Goal: Information Seeking & Learning: Learn about a topic

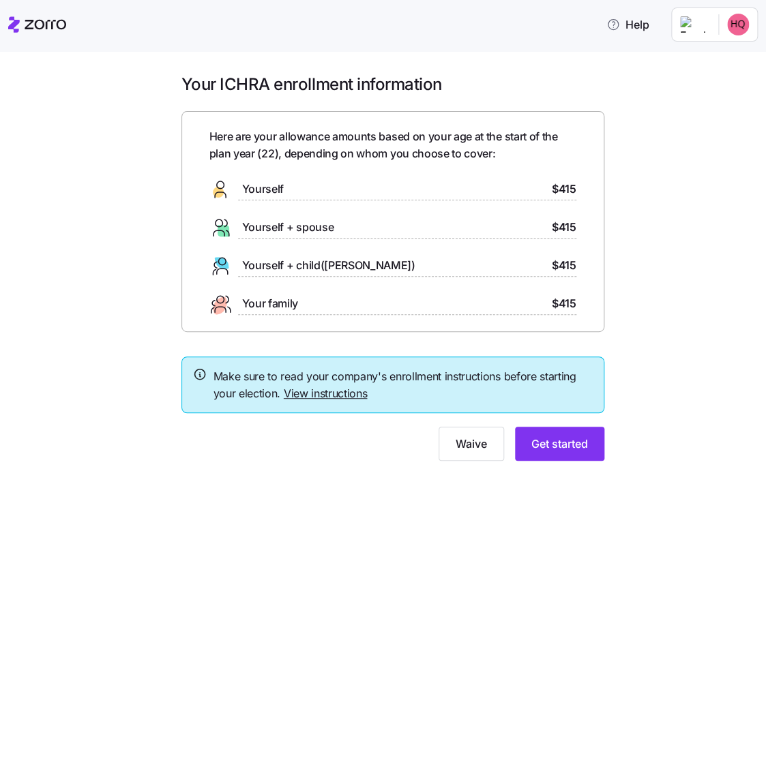
click at [337, 393] on link "View instructions" at bounding box center [326, 394] width 84 height 14
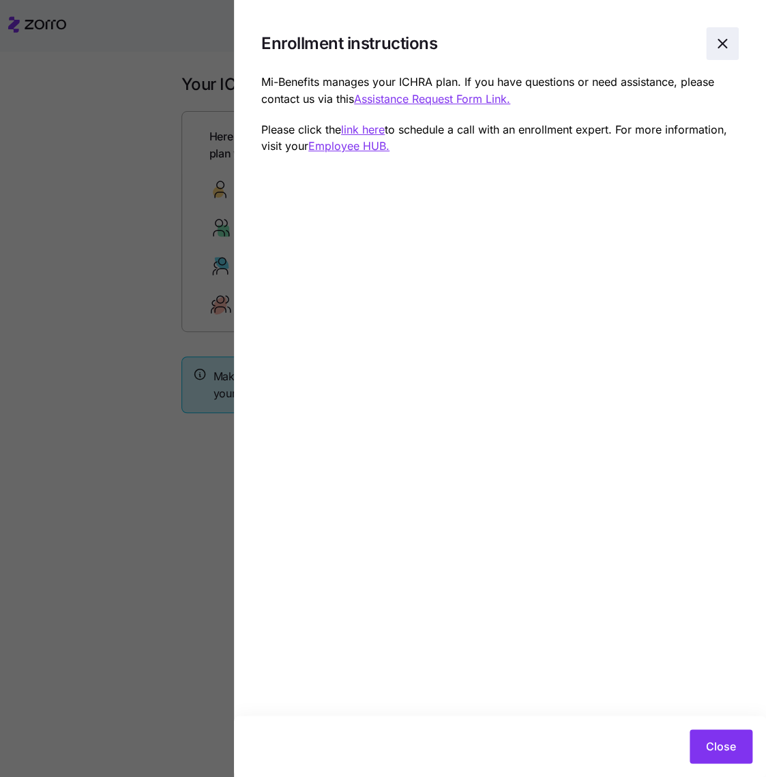
click at [724, 37] on icon "button" at bounding box center [722, 43] width 16 height 16
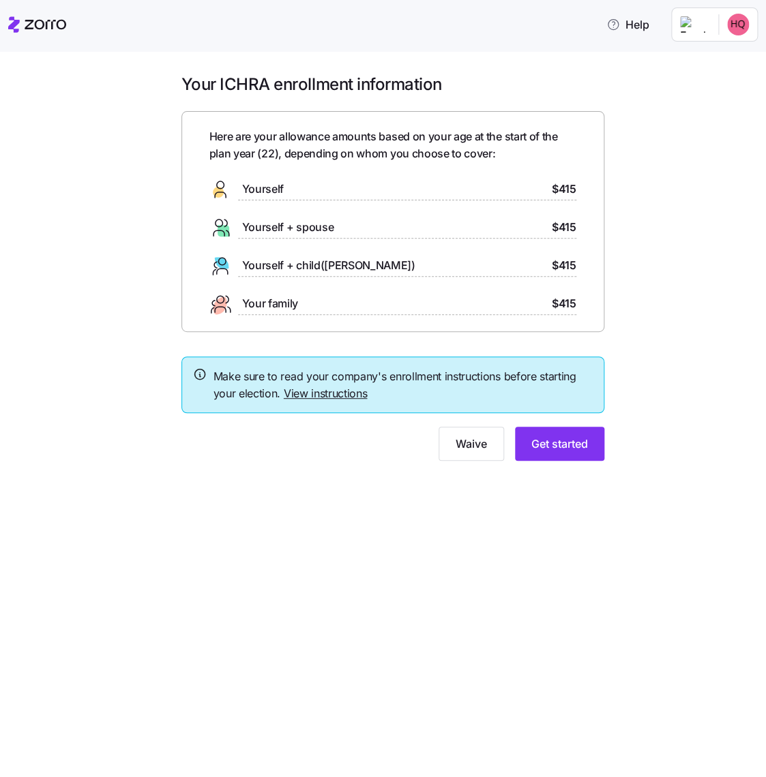
click at [301, 276] on div at bounding box center [407, 276] width 338 height 1
click at [301, 261] on span "Yourself + child([PERSON_NAME])" at bounding box center [328, 265] width 173 height 17
click at [246, 269] on span "Yourself + child([PERSON_NAME])" at bounding box center [328, 265] width 173 height 17
click at [545, 442] on span "Get started" at bounding box center [559, 444] width 57 height 16
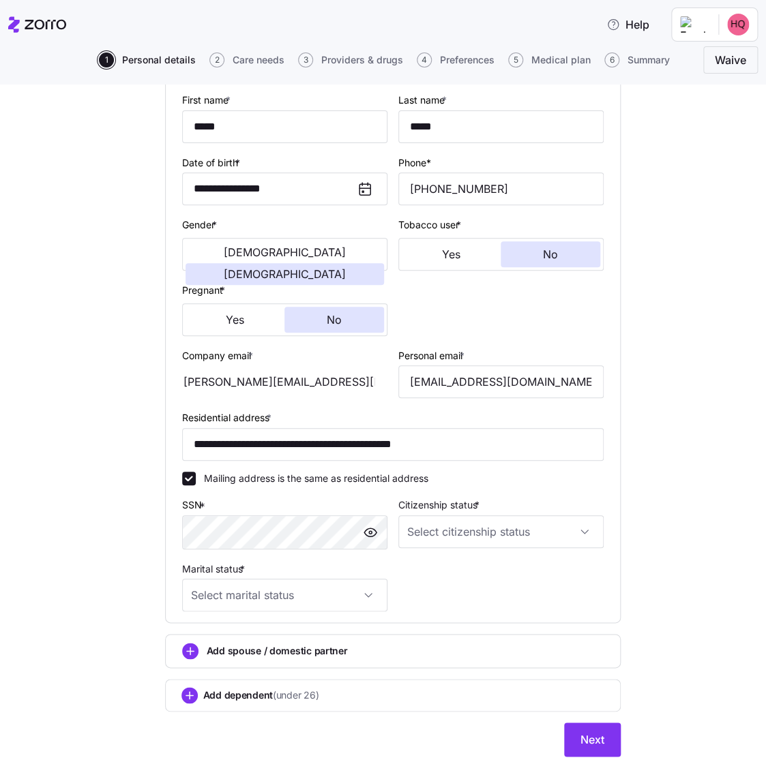
scroll to position [162, 0]
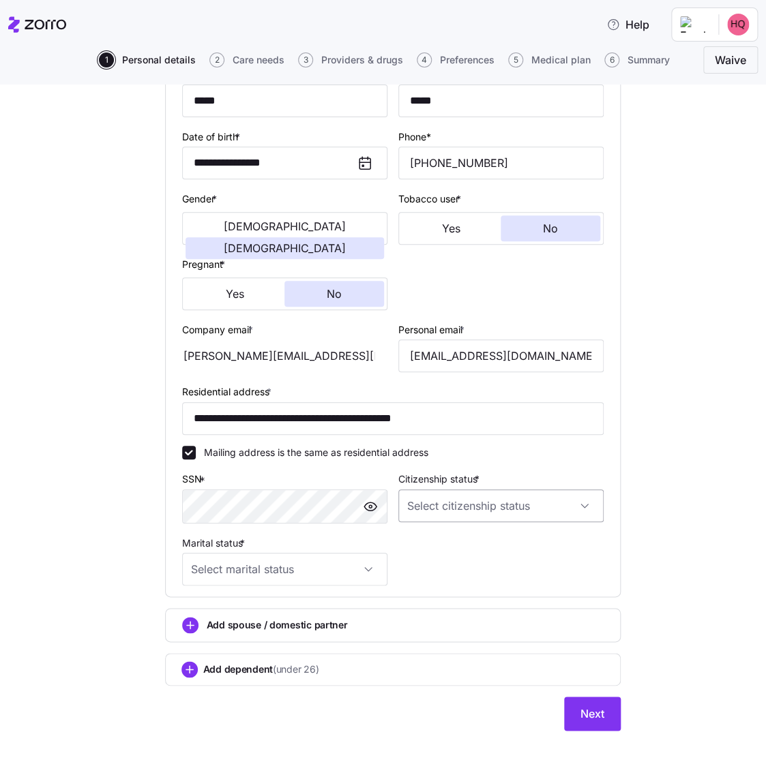
click at [540, 505] on input "Citizenship status *" at bounding box center [500, 505] width 205 height 33
click at [440, 540] on span "[DEMOGRAPHIC_DATA] citizen" at bounding box center [478, 545] width 138 height 15
type input "[DEMOGRAPHIC_DATA] citizen"
click at [267, 569] on input "Marital status *" at bounding box center [284, 569] width 205 height 33
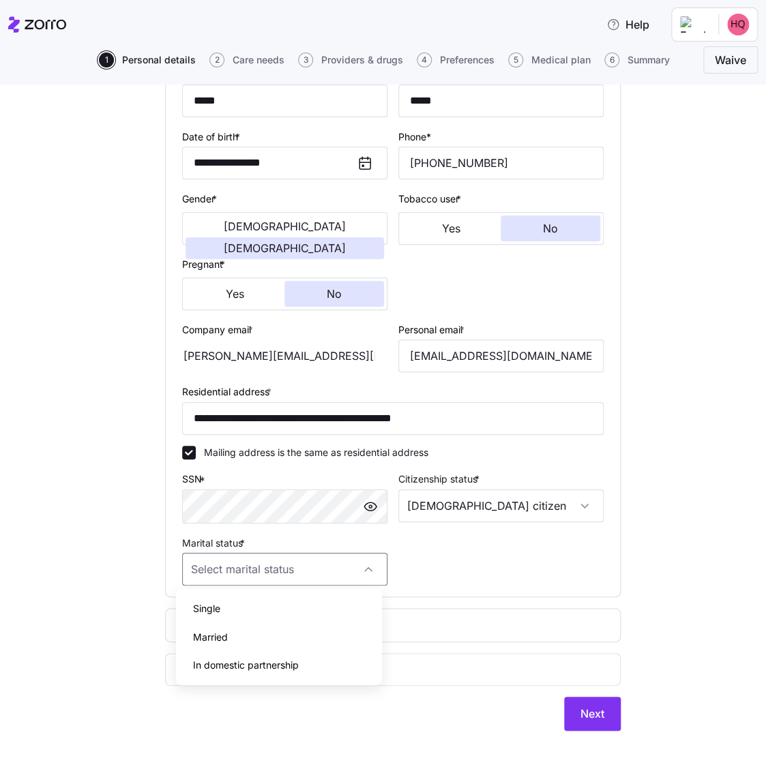
click at [194, 643] on span "Married" at bounding box center [209, 637] width 35 height 15
type input "Married"
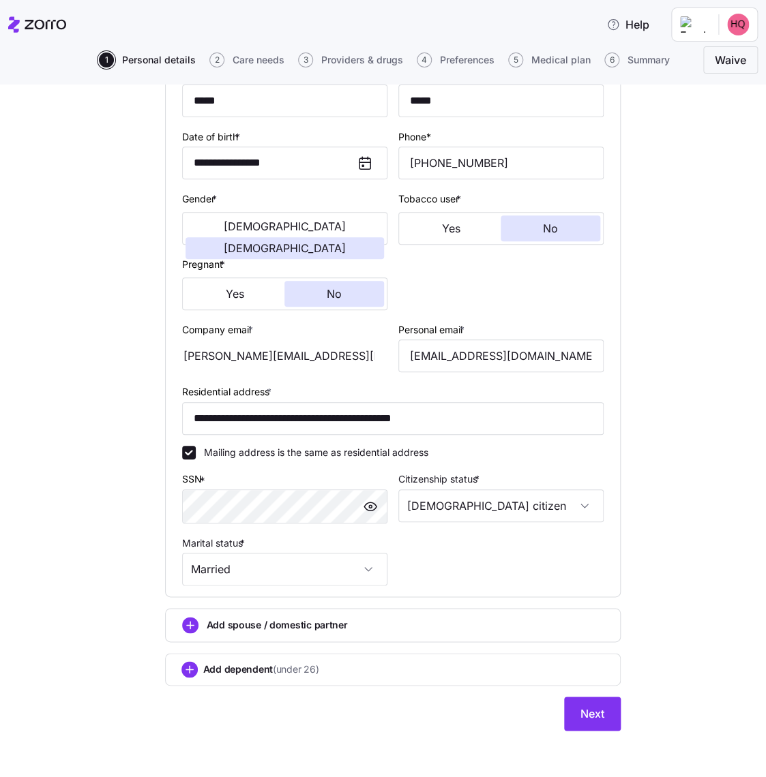
click at [259, 663] on span "Add dependent (under 26)" at bounding box center [261, 670] width 116 height 14
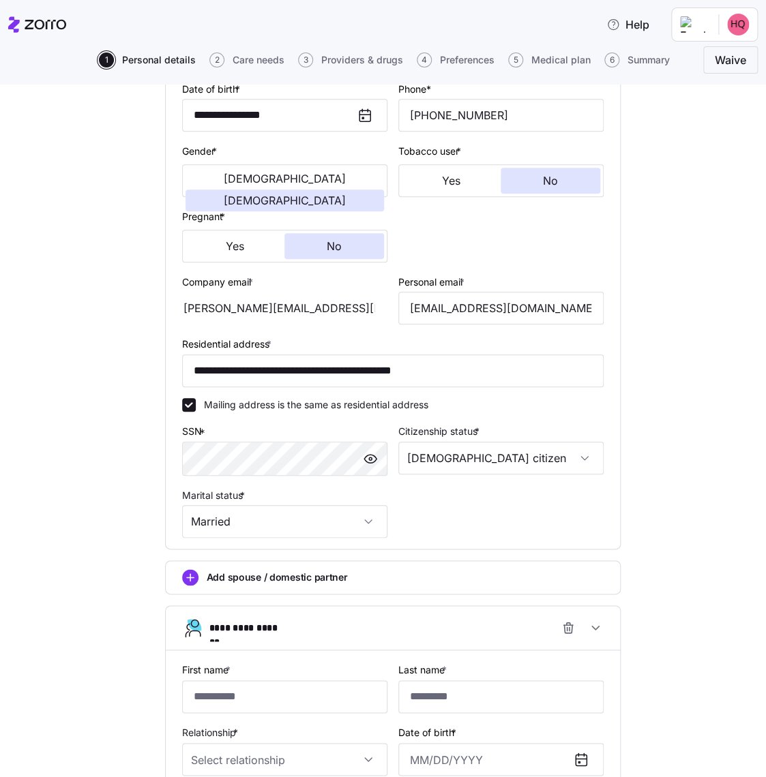
scroll to position [503, 0]
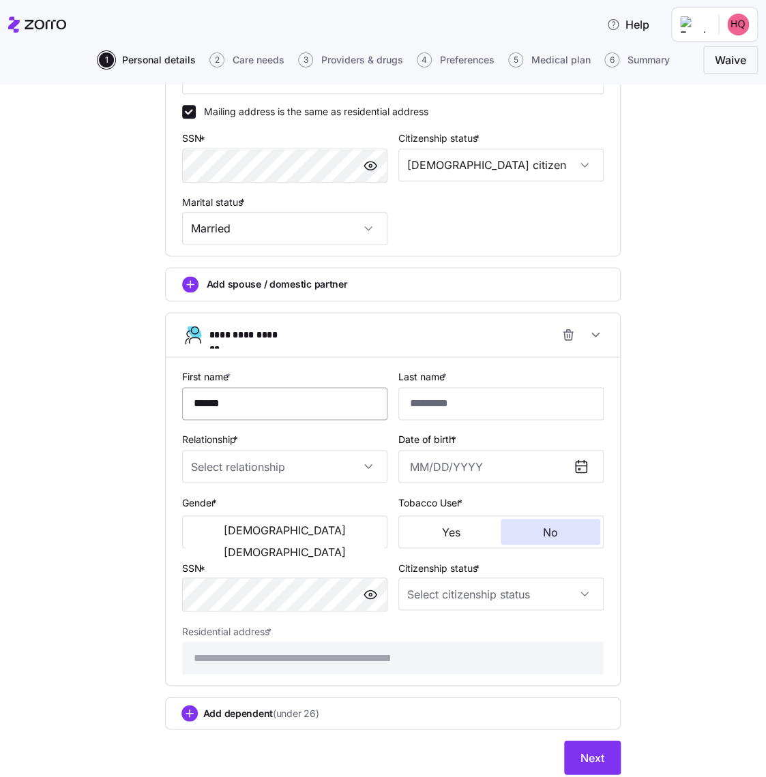
type input "******"
type input "*****"
click at [308, 472] on input "Relationship *" at bounding box center [284, 466] width 205 height 33
click at [288, 510] on div "Child" at bounding box center [278, 504] width 194 height 29
type input "Child"
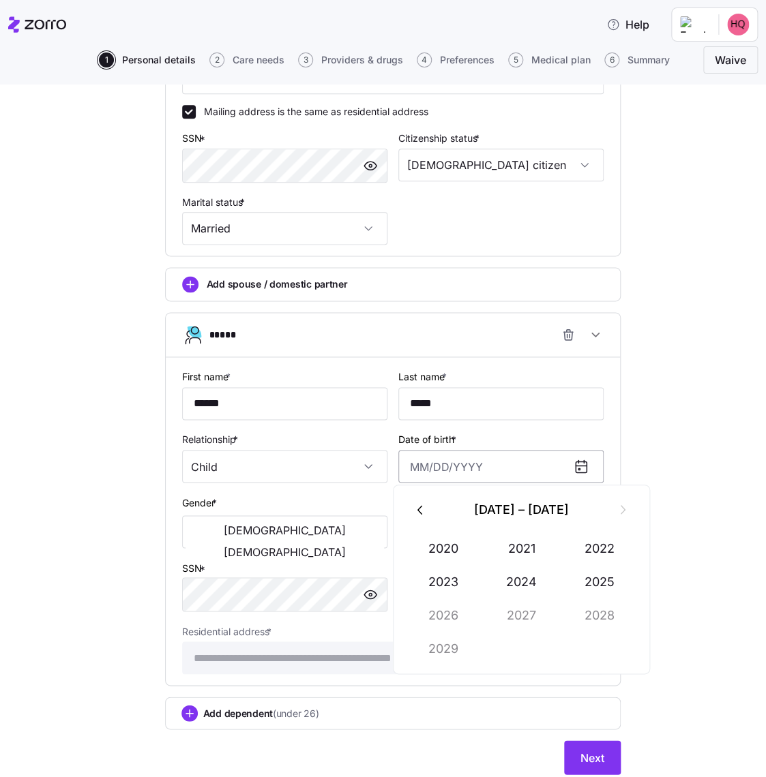
click at [431, 459] on input "Date of birth *" at bounding box center [500, 466] width 205 height 33
click at [423, 572] on button "2023" at bounding box center [443, 582] width 78 height 33
click at [463, 547] on button "Jan" at bounding box center [443, 548] width 78 height 33
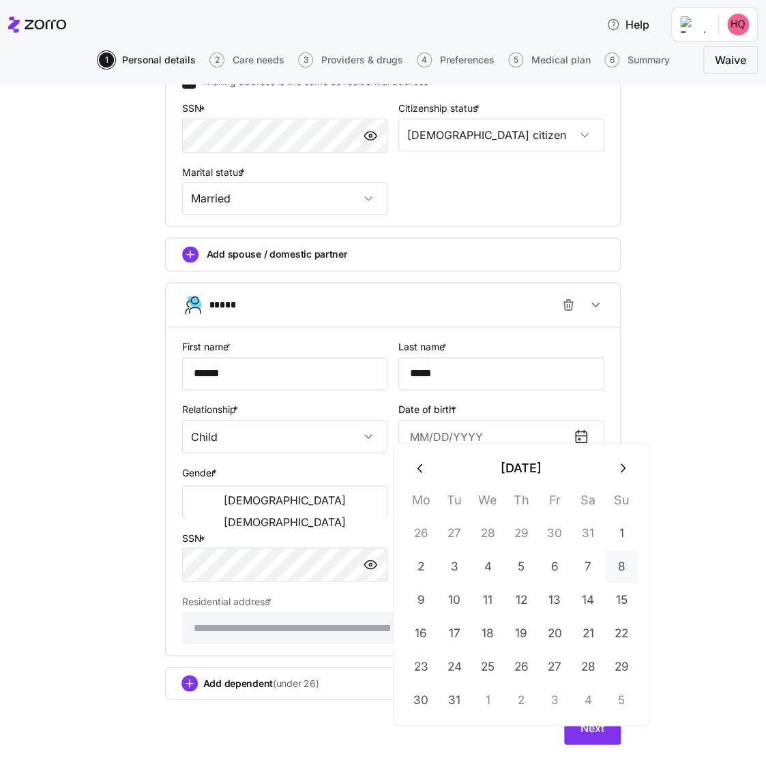
scroll to position [545, 0]
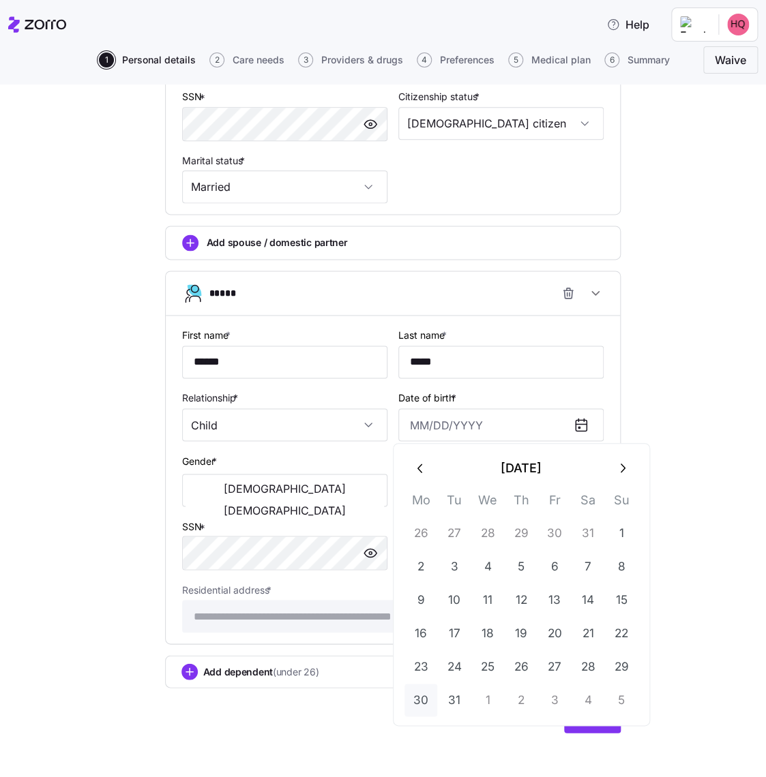
click at [426, 704] on button "30" at bounding box center [420, 700] width 33 height 33
type input "[DATE]"
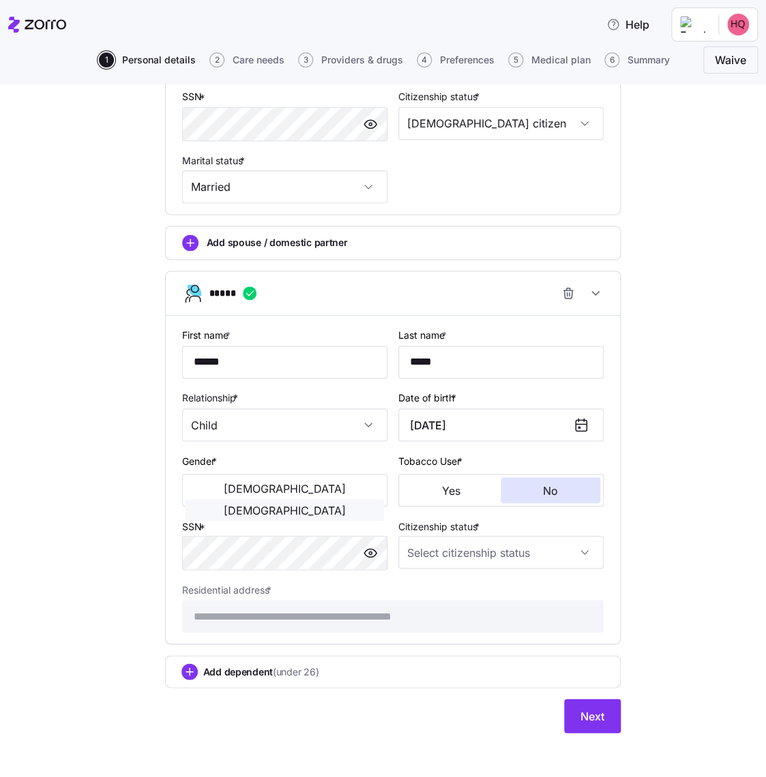
click at [344, 504] on span "[DEMOGRAPHIC_DATA]" at bounding box center [285, 509] width 122 height 11
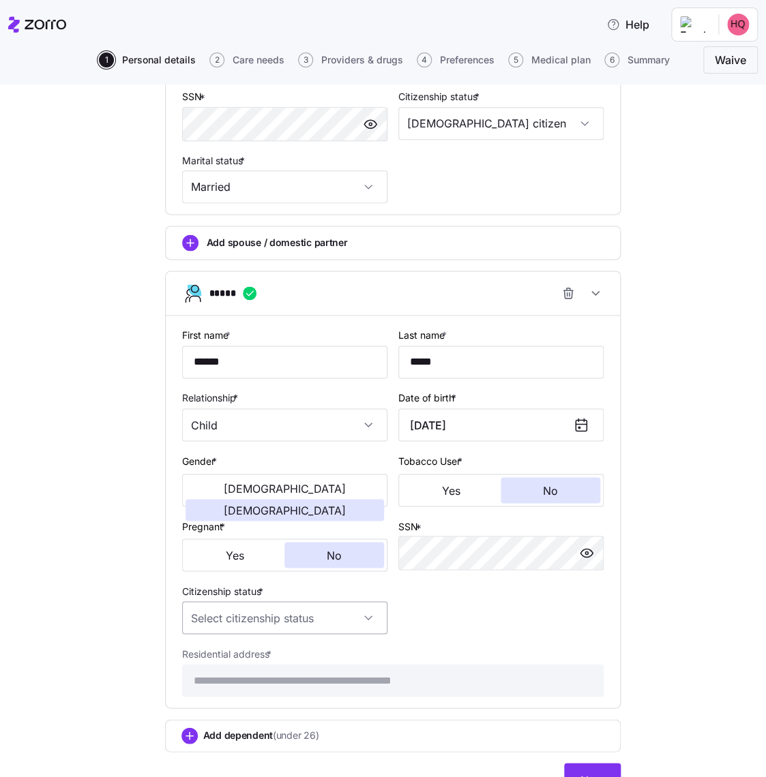
click at [207, 609] on input "Citizenship status *" at bounding box center [284, 617] width 205 height 33
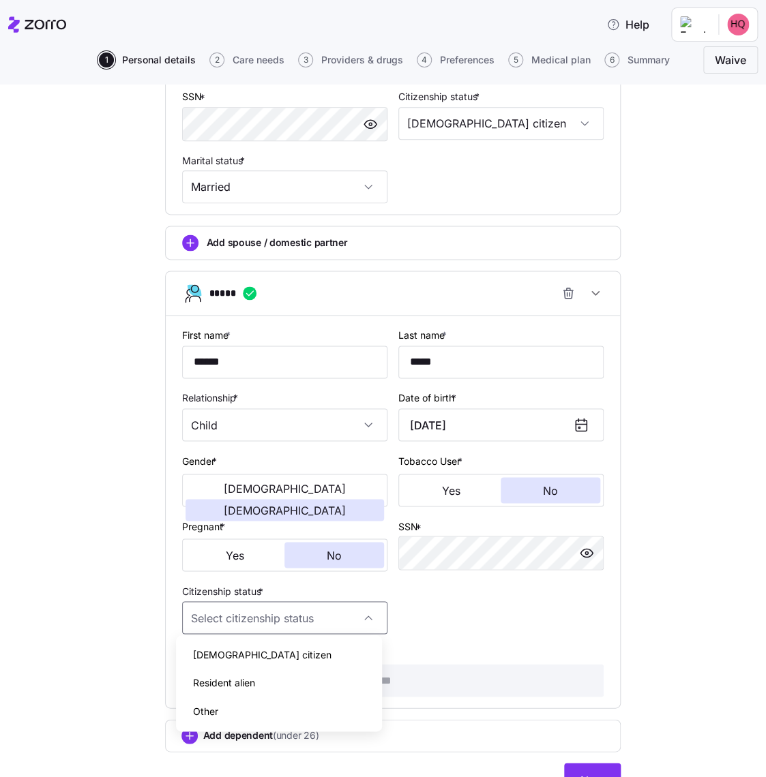
click at [224, 657] on span "[DEMOGRAPHIC_DATA] citizen" at bounding box center [261, 655] width 138 height 15
type input "[DEMOGRAPHIC_DATA] citizen"
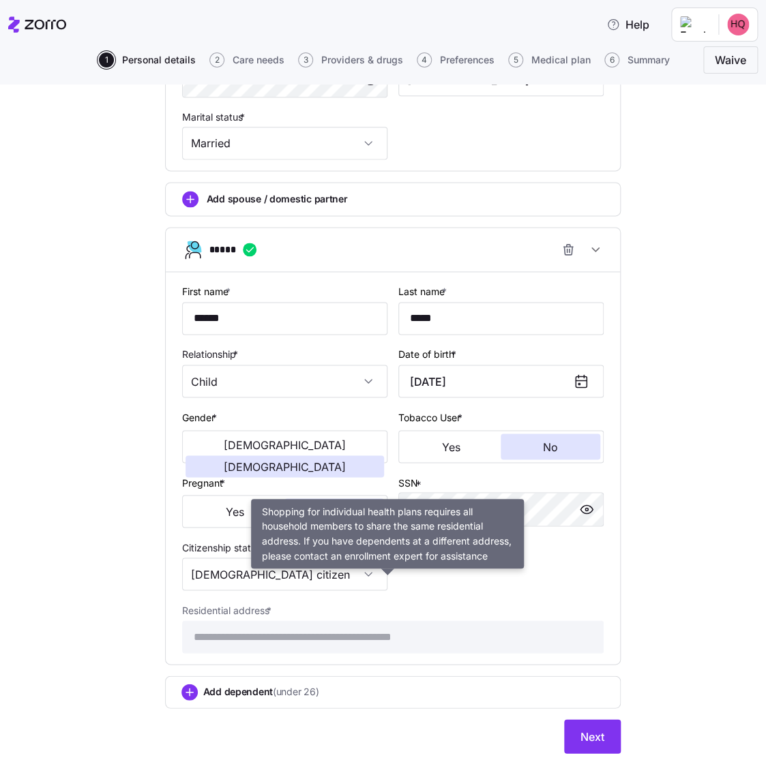
scroll to position [609, 0]
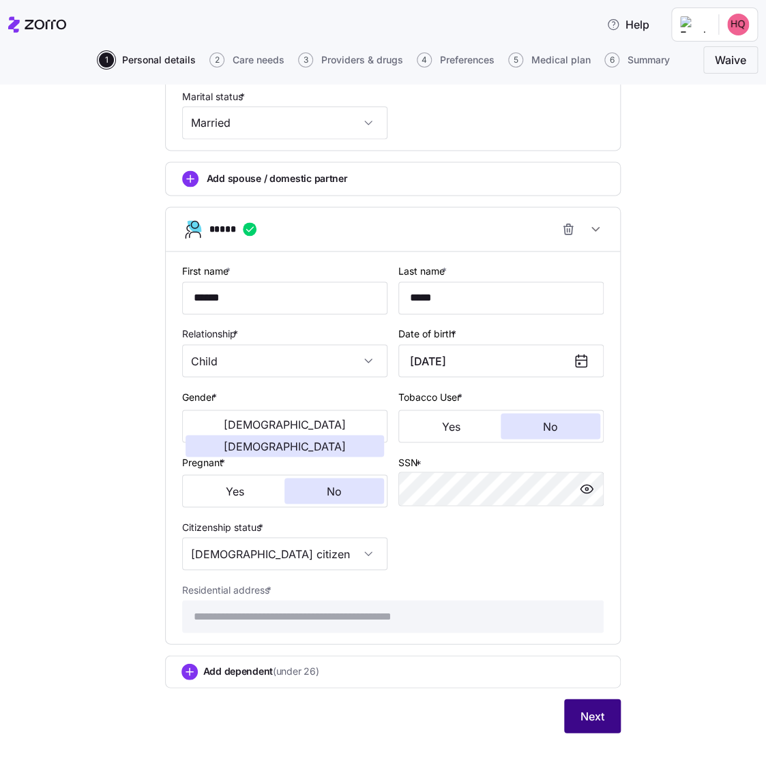
click at [569, 704] on button "Next" at bounding box center [592, 716] width 57 height 34
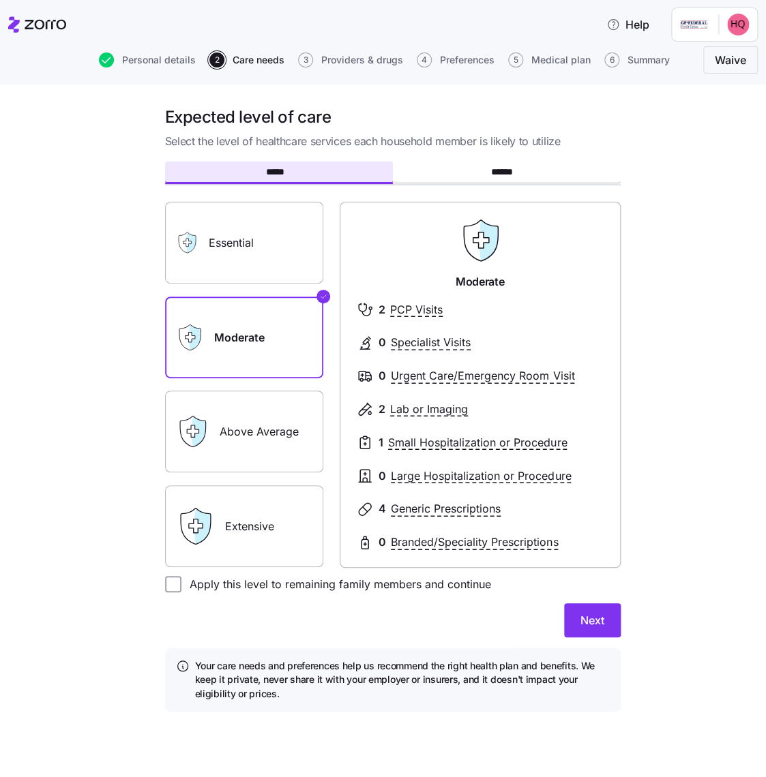
click at [255, 260] on label "Essential" at bounding box center [244, 243] width 158 height 82
click at [0, 0] on input "Essential" at bounding box center [0, 0] width 0 height 0
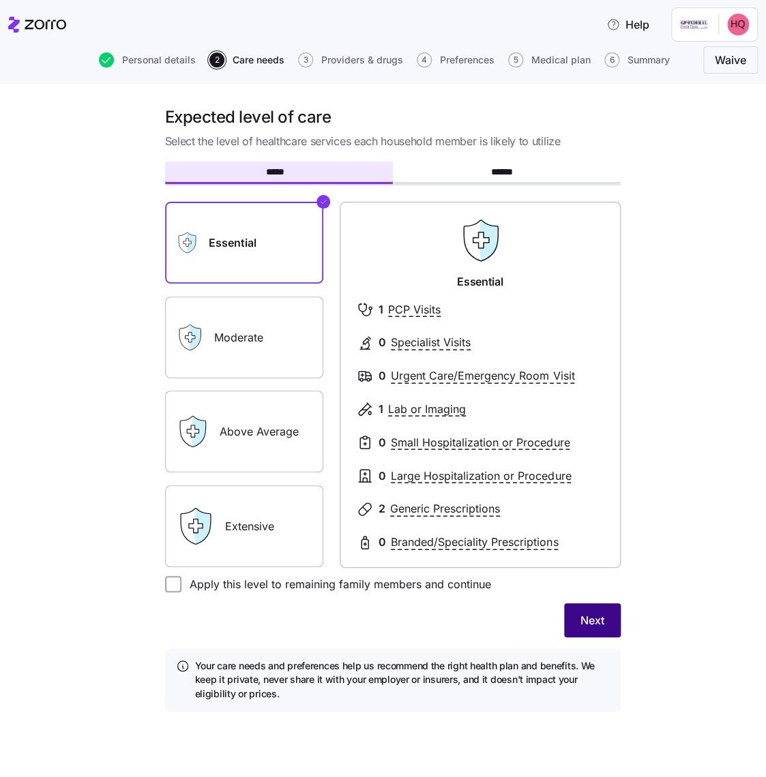
click at [584, 627] on span "Next" at bounding box center [592, 620] width 24 height 16
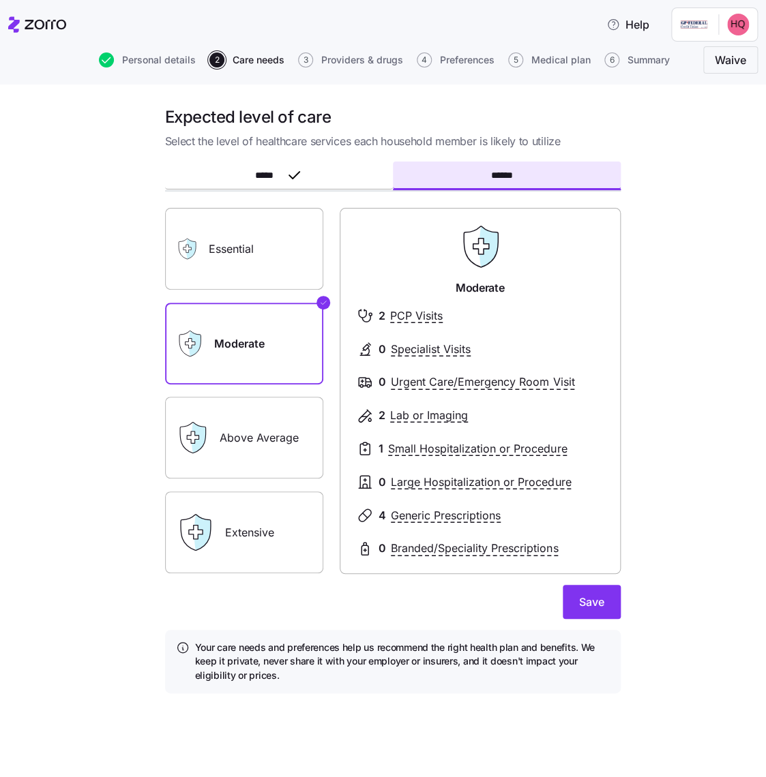
click at [275, 455] on label "Above Average" at bounding box center [244, 438] width 158 height 82
click at [0, 0] on input "Above Average" at bounding box center [0, 0] width 0 height 0
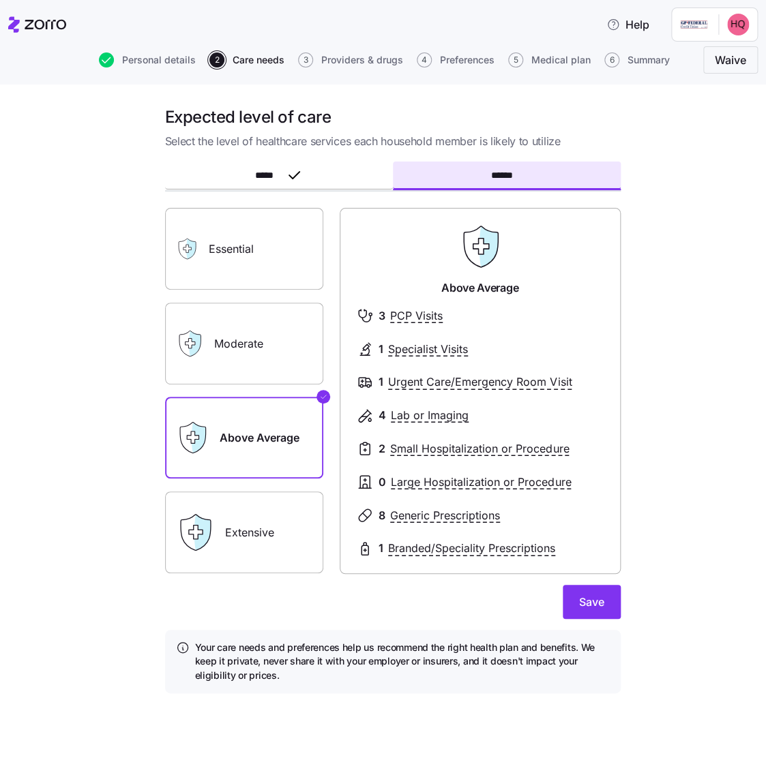
click at [249, 345] on label "Moderate" at bounding box center [244, 344] width 158 height 82
click at [0, 0] on input "Moderate" at bounding box center [0, 0] width 0 height 0
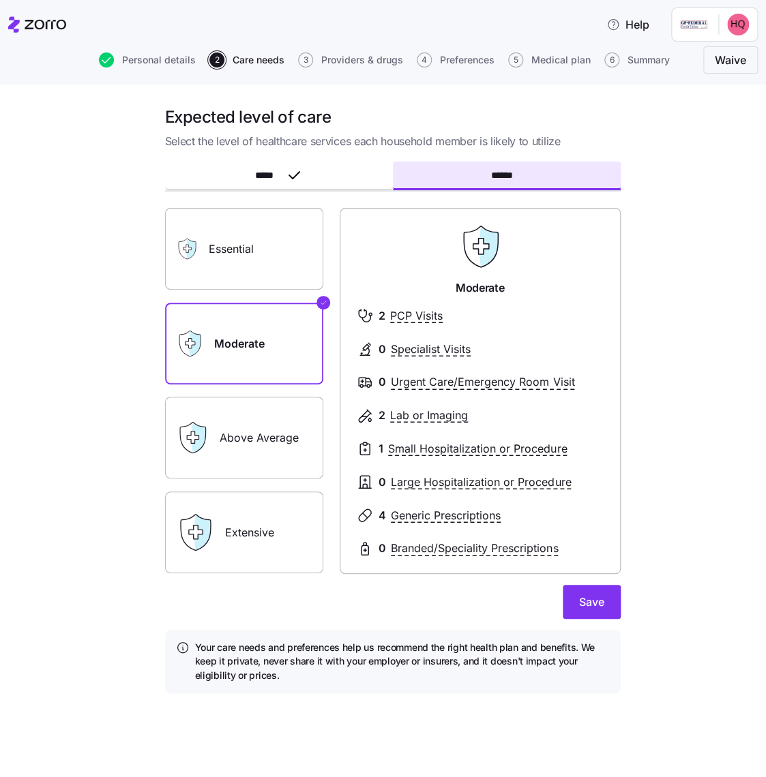
click at [238, 423] on label "Above Average" at bounding box center [244, 438] width 158 height 82
click at [0, 0] on input "Above Average" at bounding box center [0, 0] width 0 height 0
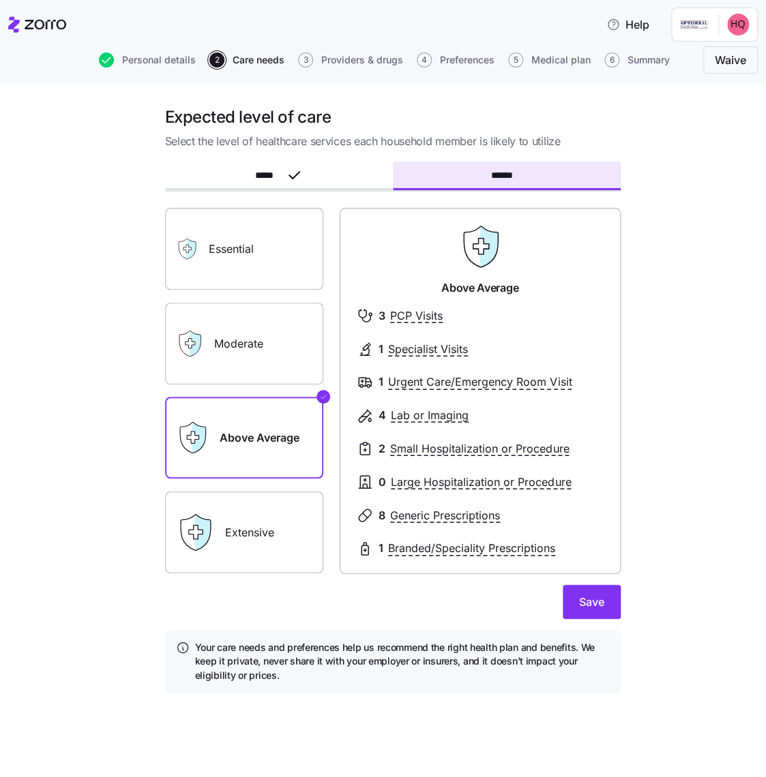
click at [268, 510] on label "Extensive" at bounding box center [244, 533] width 158 height 82
click at [0, 0] on input "Extensive" at bounding box center [0, 0] width 0 height 0
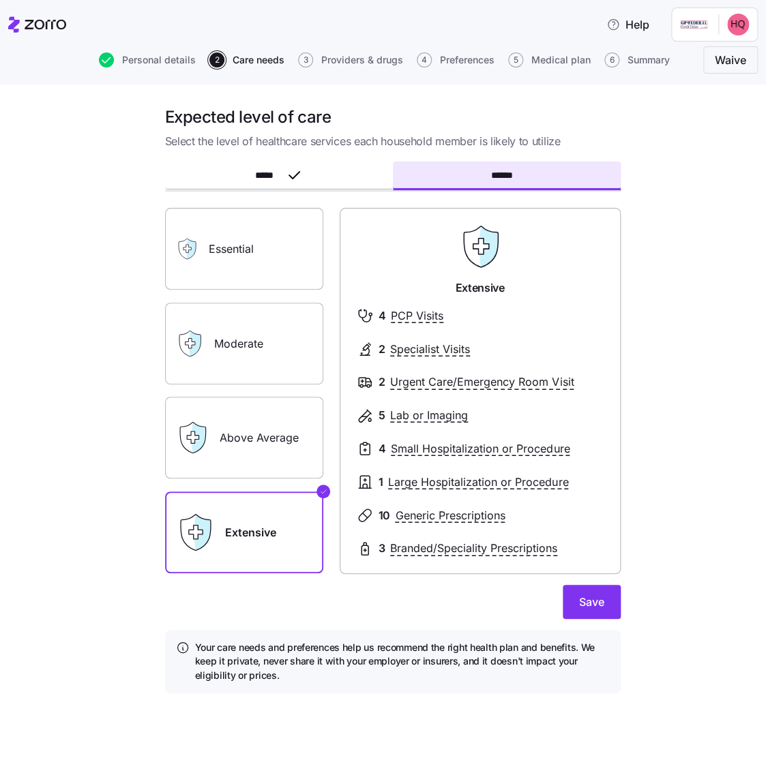
click at [255, 446] on label "Above Average" at bounding box center [244, 438] width 158 height 82
click at [0, 0] on input "Above Average" at bounding box center [0, 0] width 0 height 0
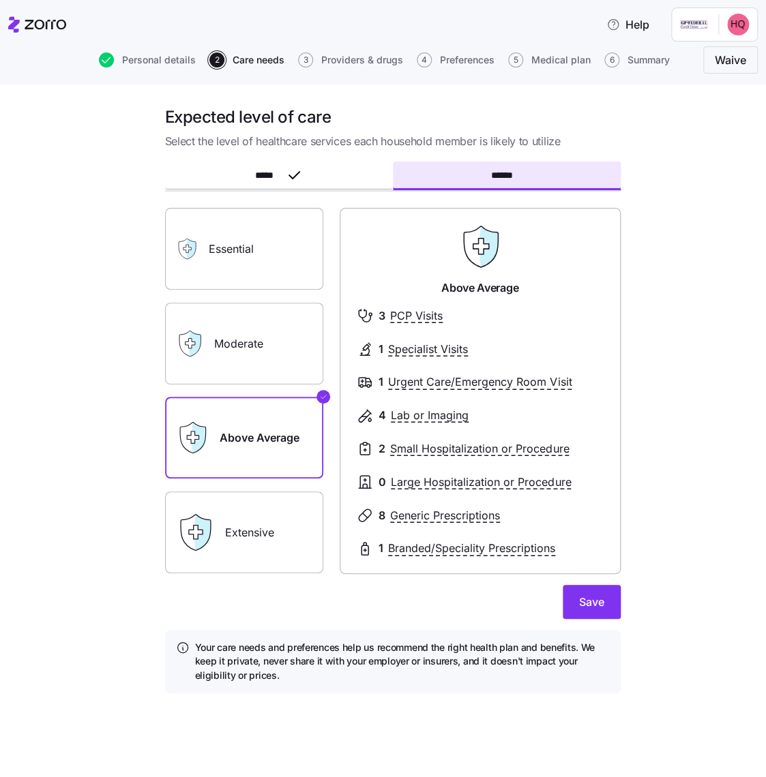
click at [243, 349] on label "Moderate" at bounding box center [244, 344] width 158 height 82
click at [0, 0] on input "Moderate" at bounding box center [0, 0] width 0 height 0
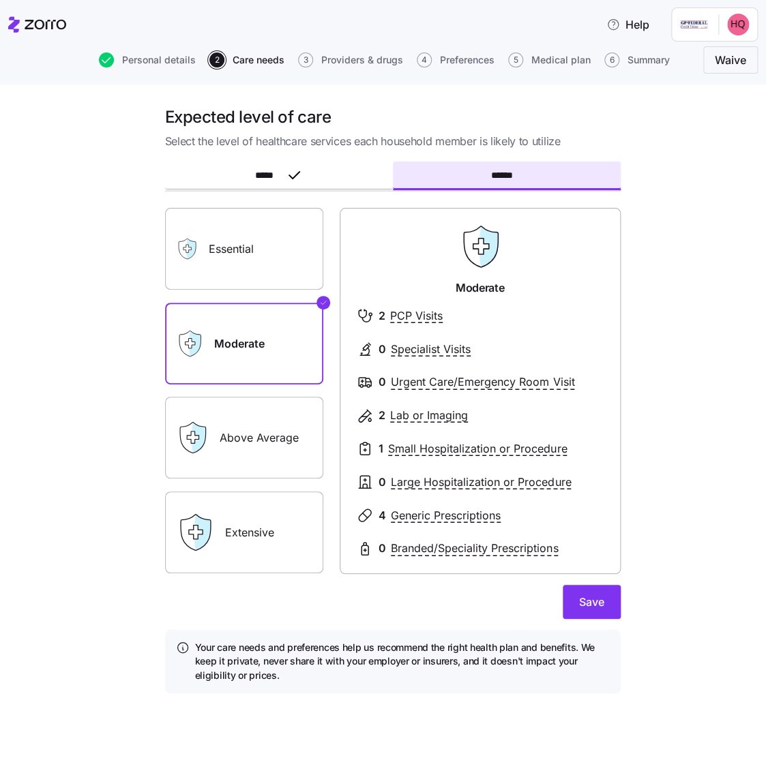
click at [257, 428] on label "Above Average" at bounding box center [244, 438] width 158 height 82
click at [0, 0] on input "Above Average" at bounding box center [0, 0] width 0 height 0
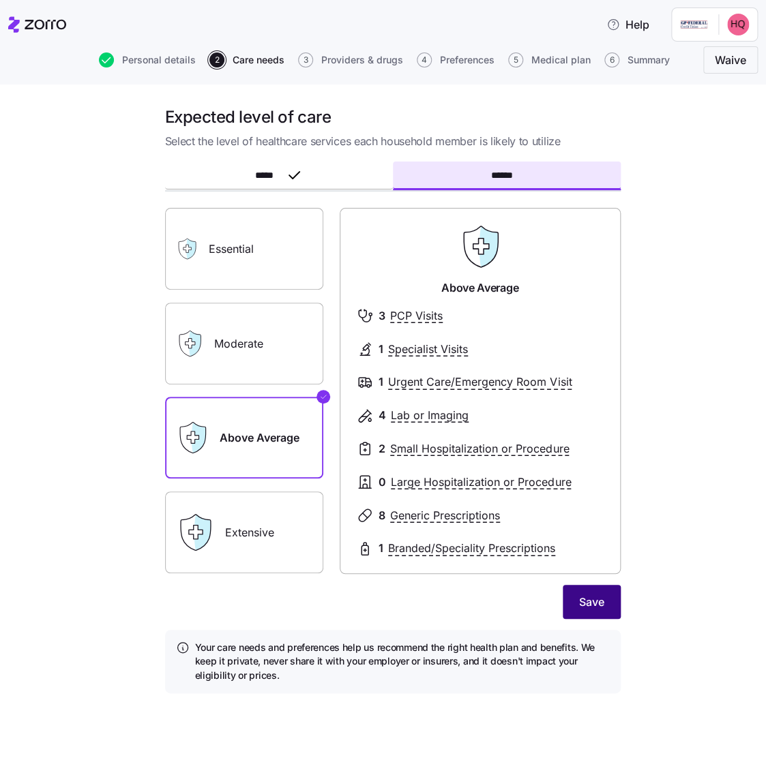
click at [611, 611] on button "Save" at bounding box center [591, 602] width 58 height 34
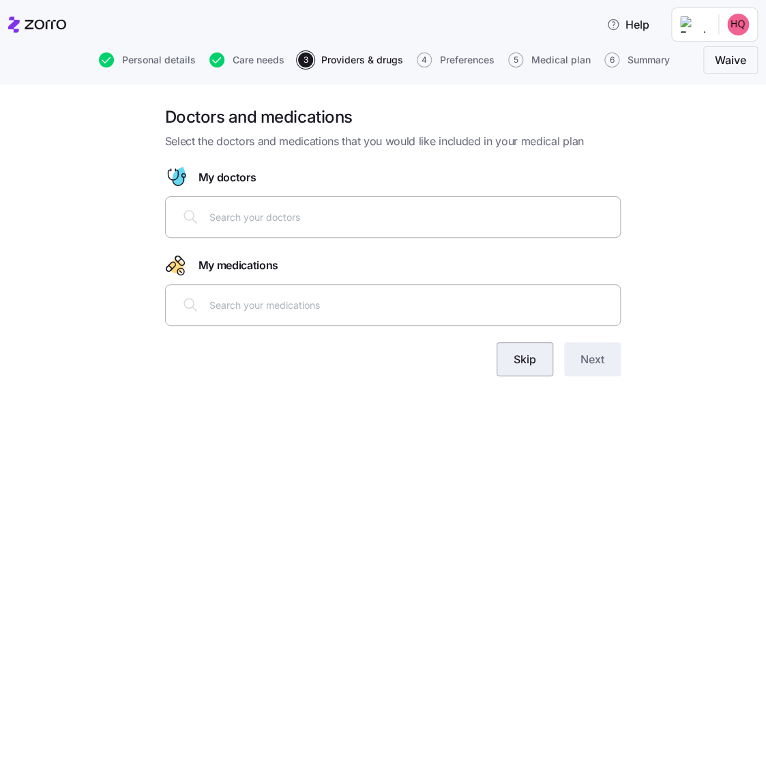
click at [509, 365] on button "Skip" at bounding box center [524, 359] width 57 height 34
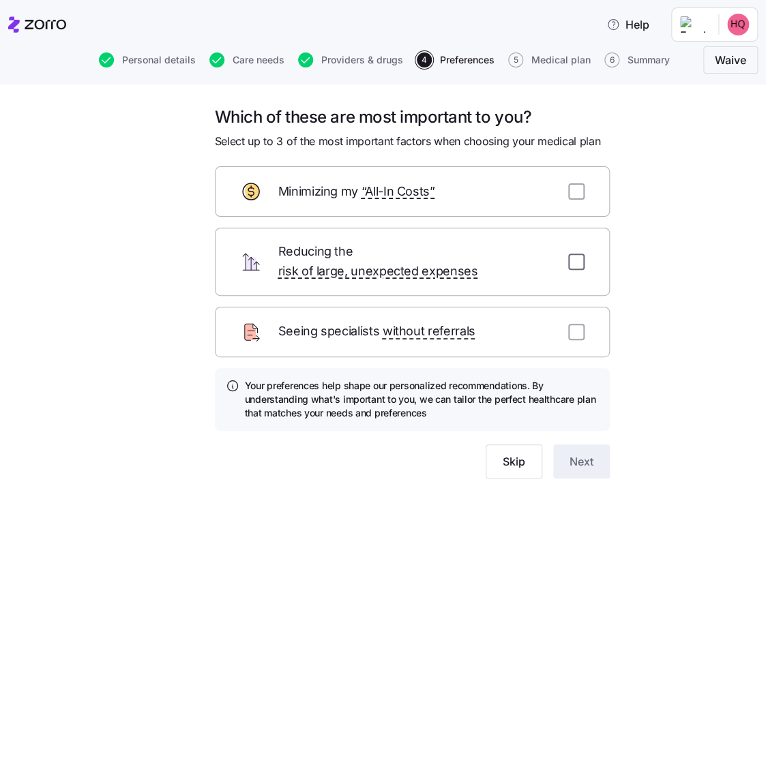
click at [577, 256] on input "checkbox" at bounding box center [576, 262] width 16 height 16
checkbox input "true"
click at [573, 453] on span "Next" at bounding box center [581, 461] width 24 height 16
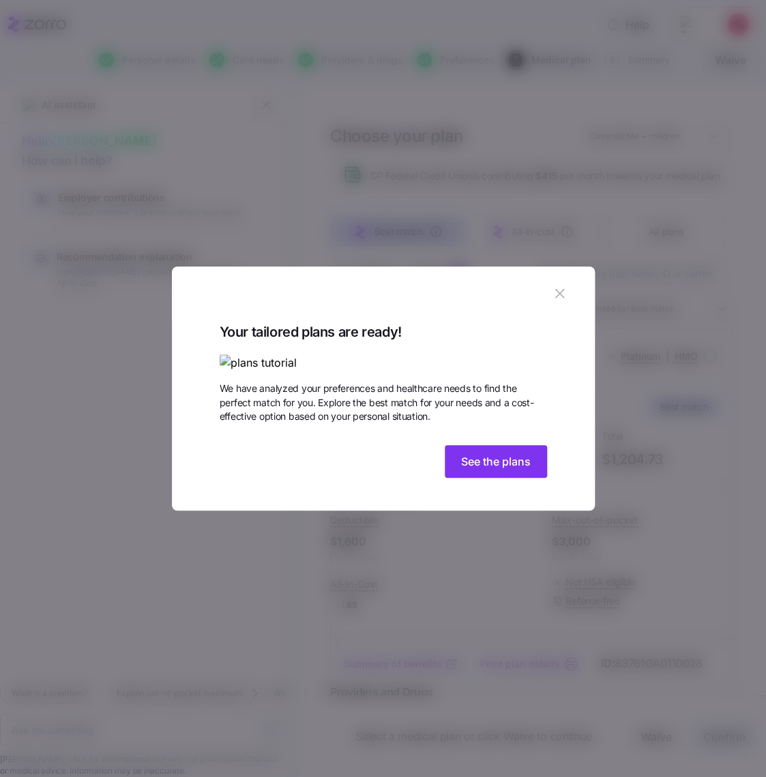
click at [561, 289] on icon "button" at bounding box center [559, 293] width 9 height 9
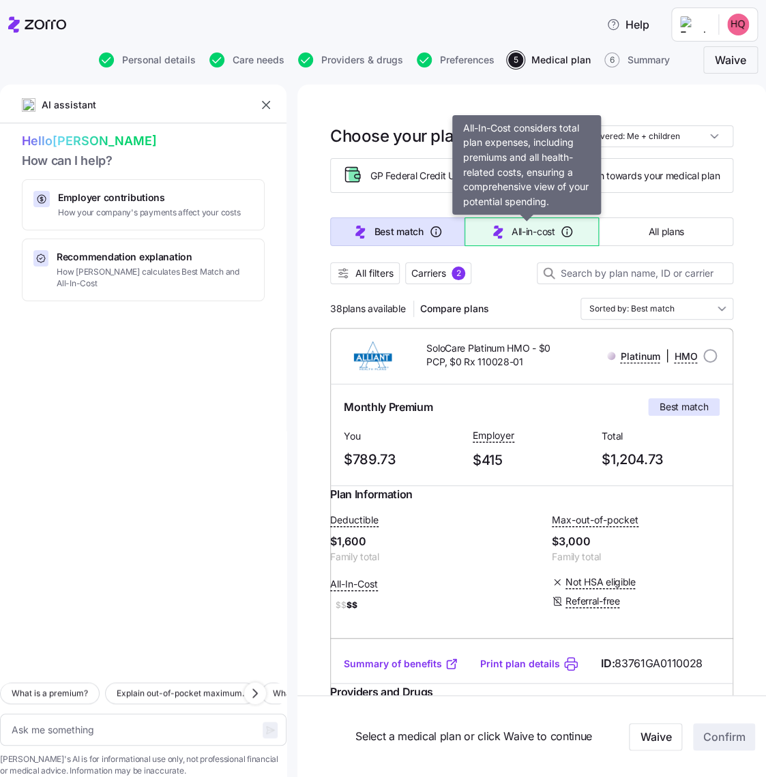
click at [522, 237] on span "All-in-cost" at bounding box center [533, 232] width 44 height 14
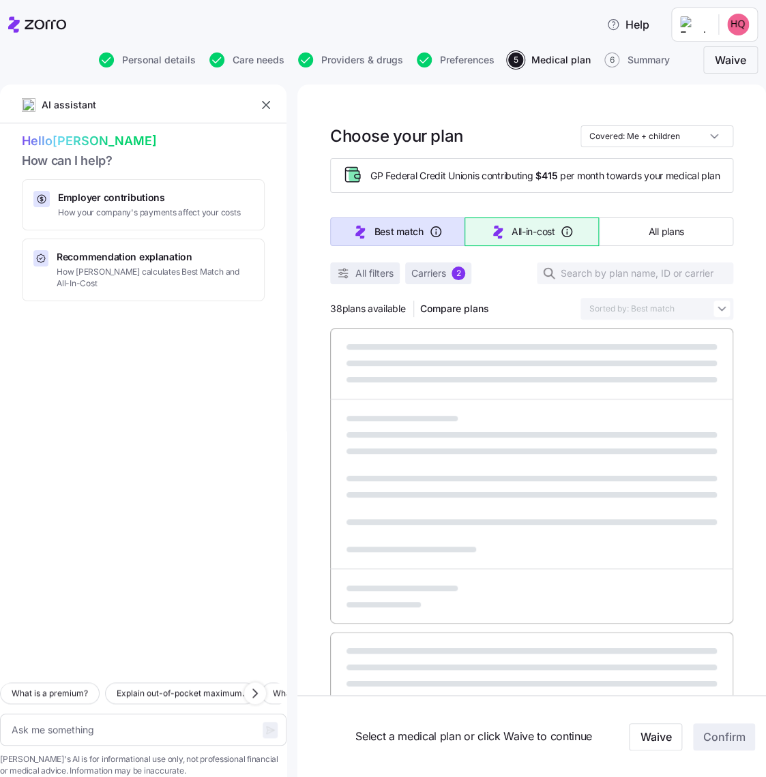
type textarea "x"
type input "Sorted by: All-in-cost"
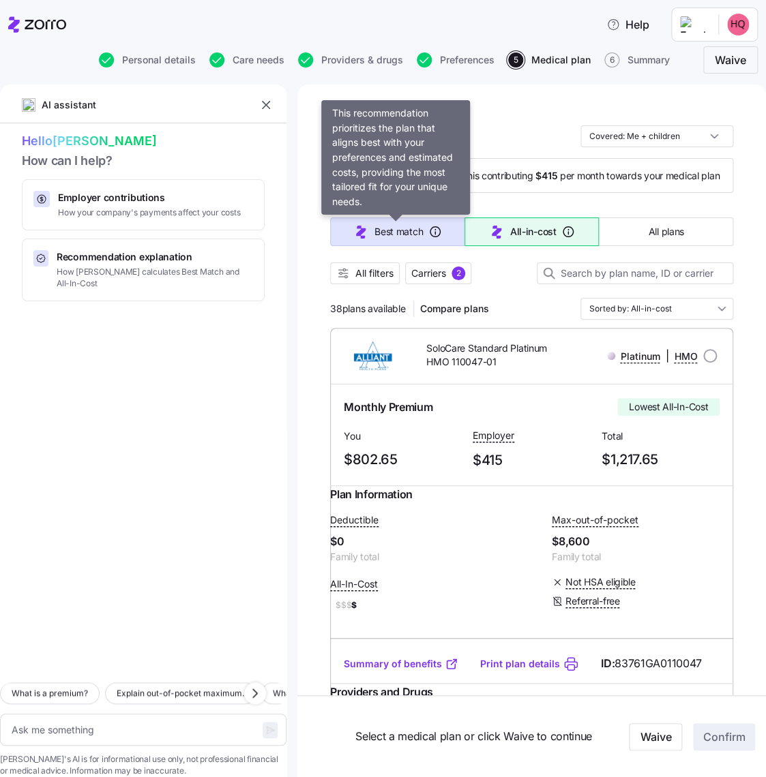
click at [362, 240] on icon "button" at bounding box center [360, 232] width 16 height 16
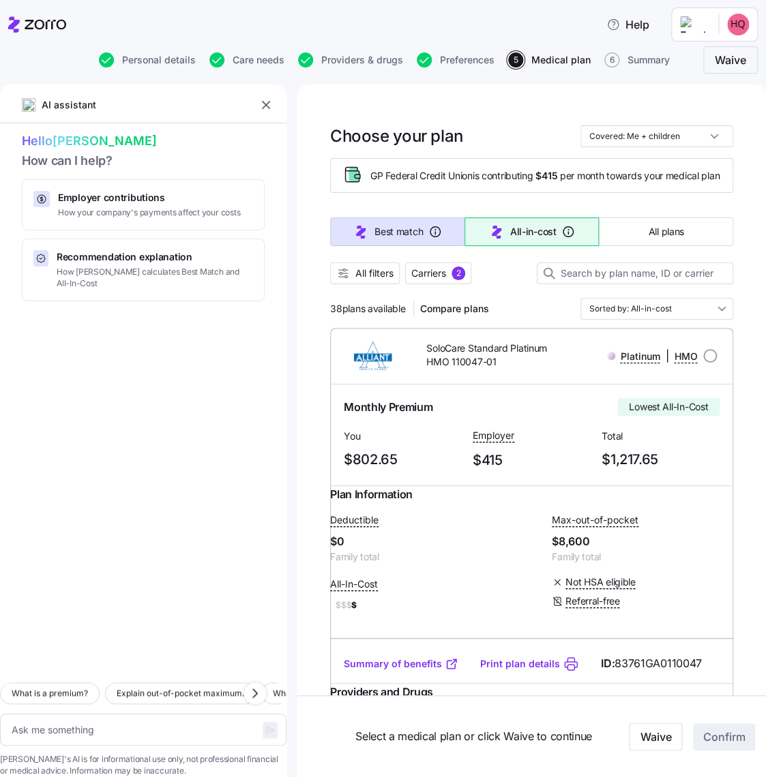
type textarea "x"
type input "Sorted by: Best match"
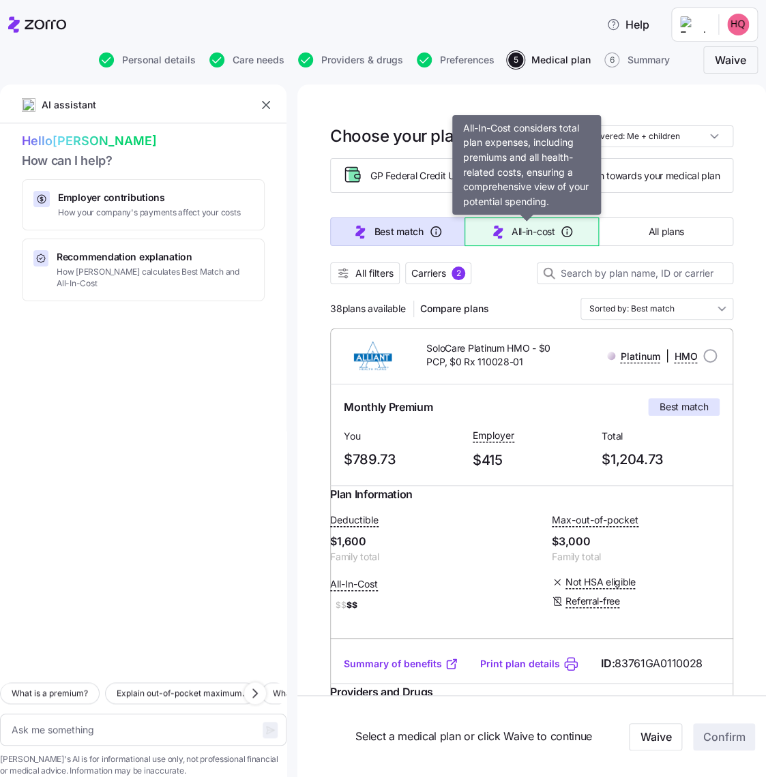
click at [505, 246] on button "All-in-cost" at bounding box center [531, 231] width 134 height 29
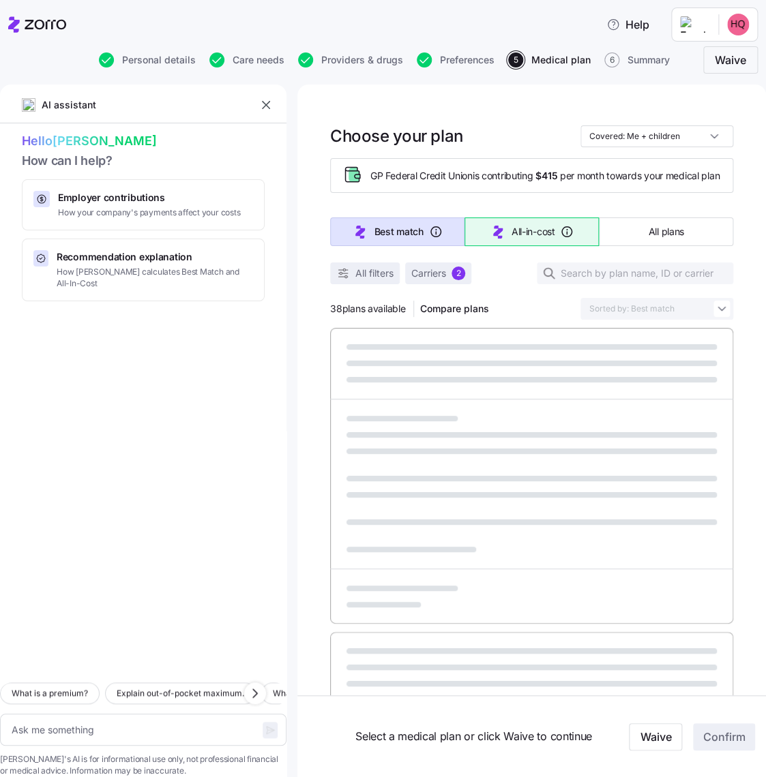
type textarea "x"
type input "Sorted by: All-in-cost"
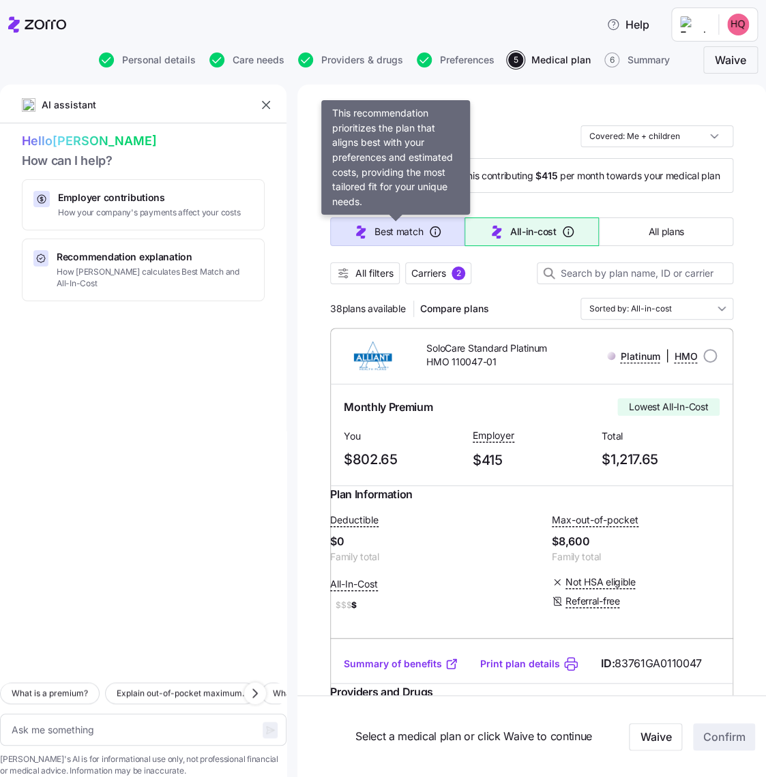
click at [395, 239] on span "Best match" at bounding box center [398, 232] width 48 height 14
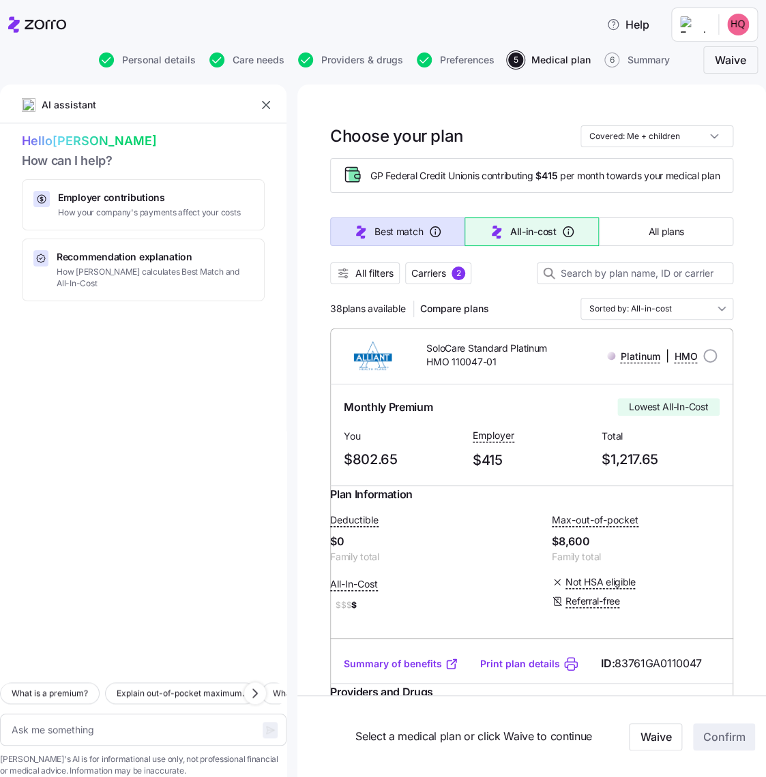
type textarea "x"
type input "Sorted by: Best match"
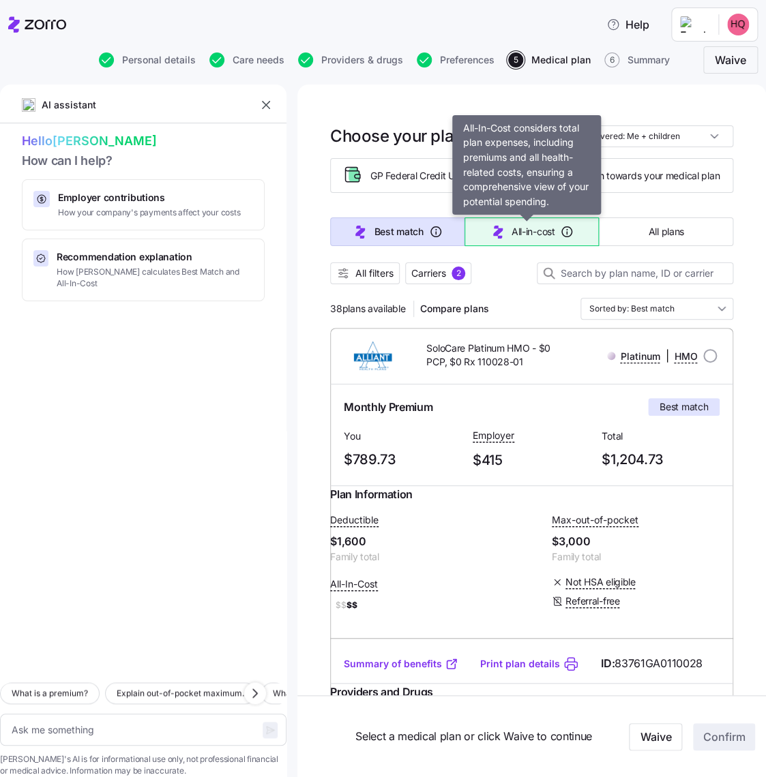
click at [534, 233] on span "All-in-cost" at bounding box center [533, 232] width 44 height 14
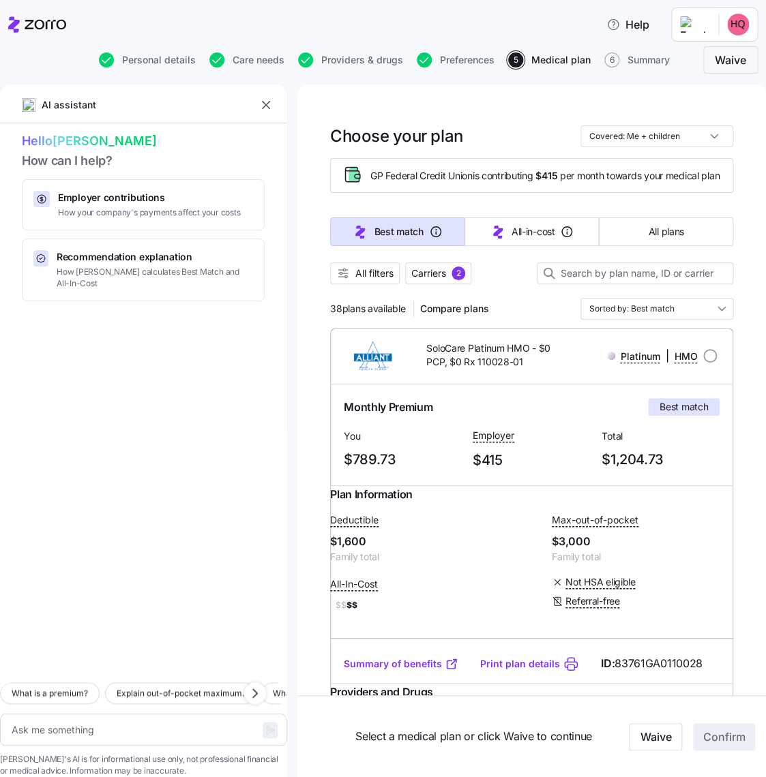
type textarea "x"
type input "Sorted by: All-in-cost"
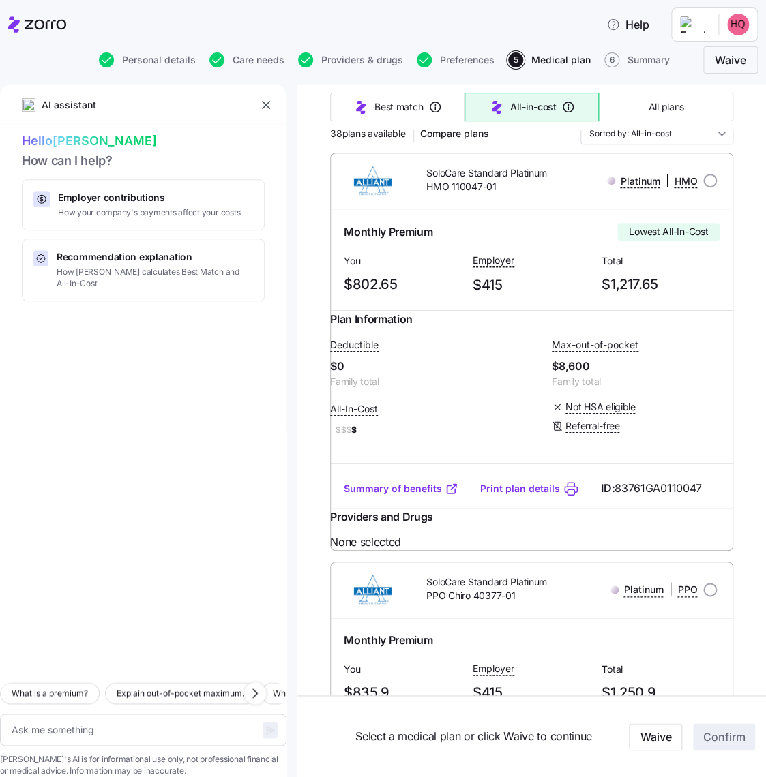
scroll to position [205, 0]
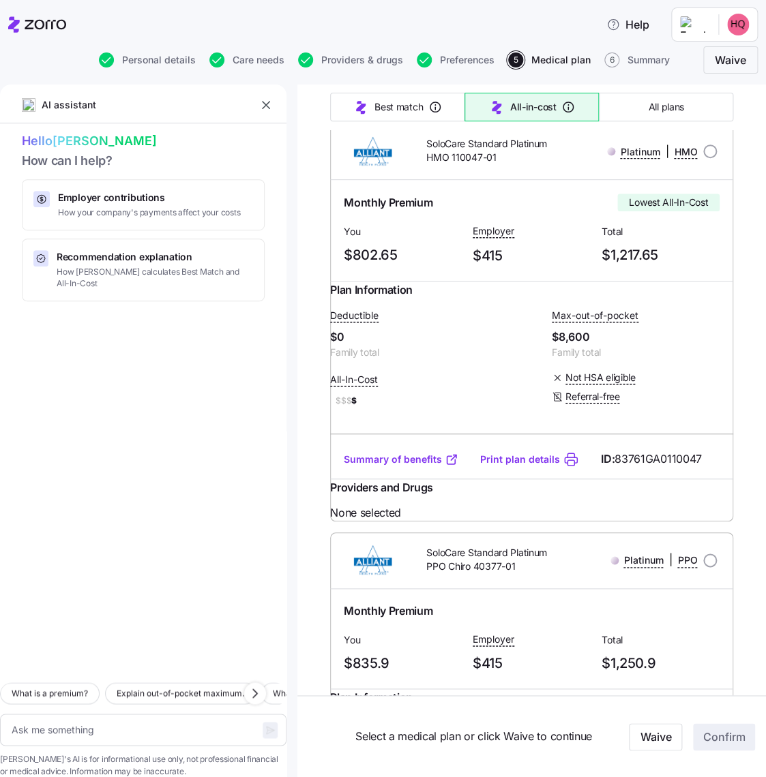
click at [400, 466] on link "Summary of benefits" at bounding box center [401, 460] width 115 height 14
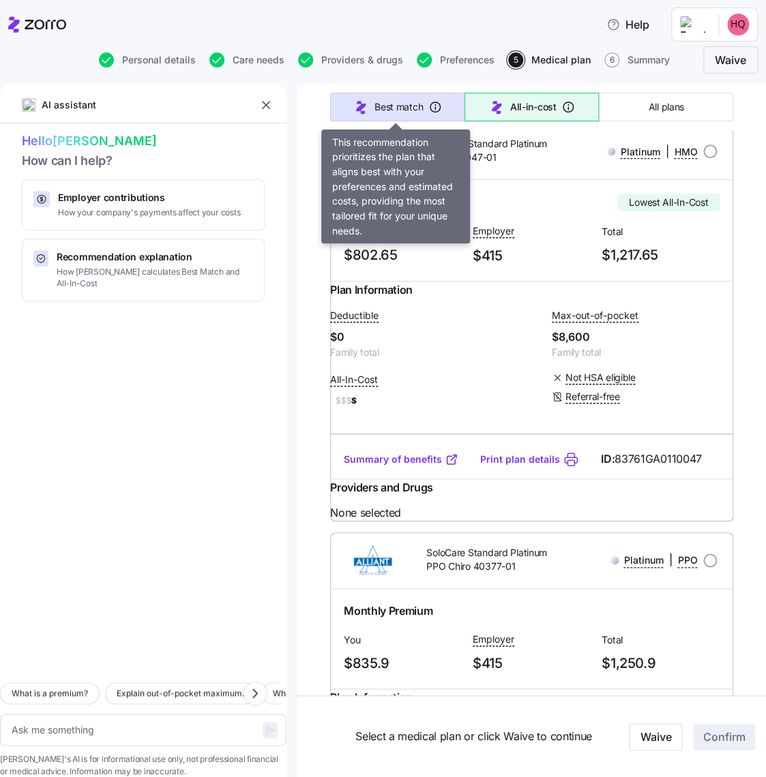
click at [402, 101] on span "Best match" at bounding box center [398, 107] width 48 height 14
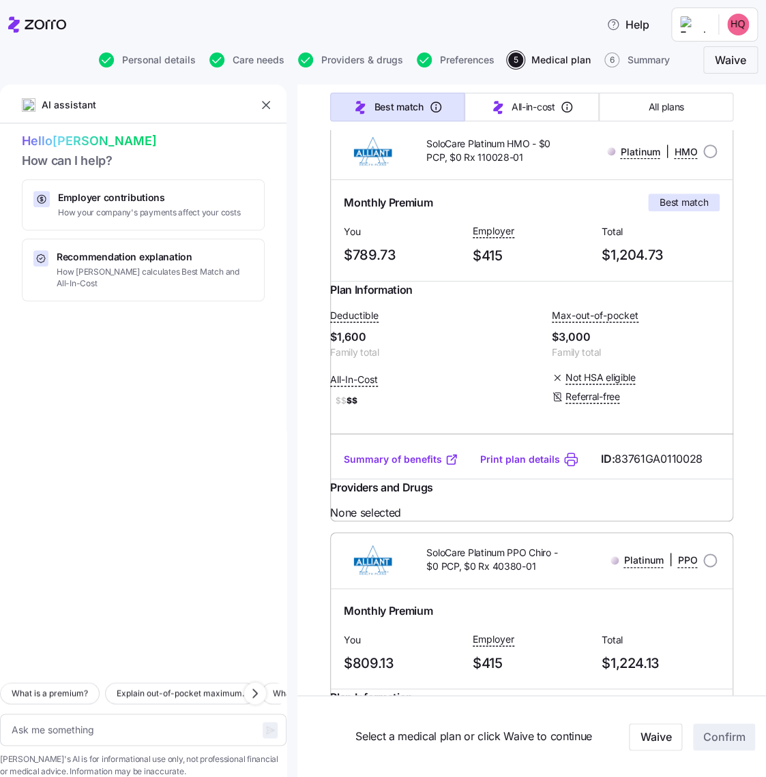
type textarea "x"
type input "Sorted by: Best match"
click at [378, 466] on link "Summary of benefits" at bounding box center [401, 460] width 115 height 14
click at [603, 184] on div "Monthly Premium Best match You $789.73 Employer $415 Total $1,204.73" at bounding box center [531, 230] width 403 height 101
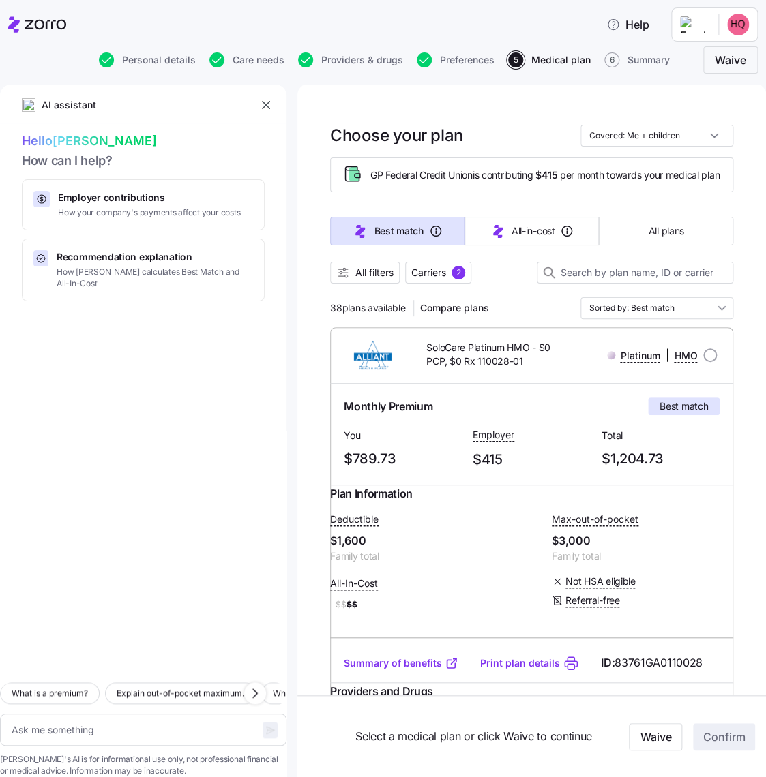
scroll to position [0, 0]
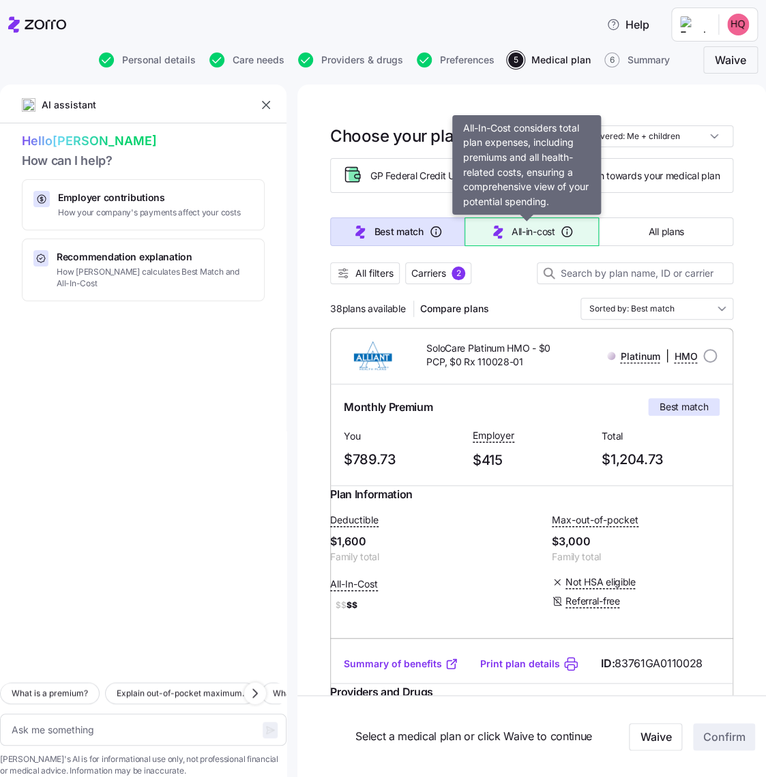
click at [498, 240] on span "button" at bounding box center [497, 232] width 16 height 16
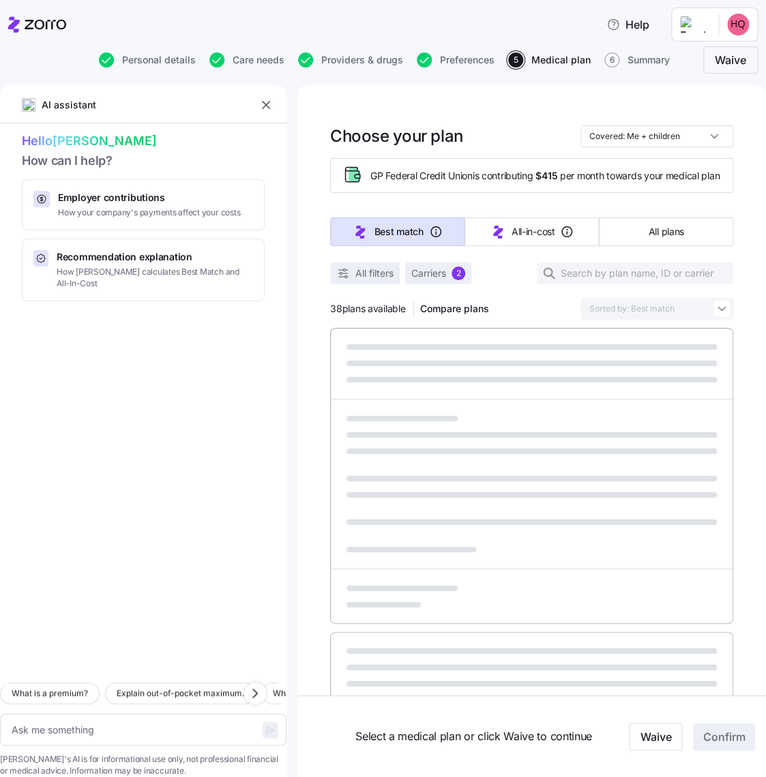
type textarea "x"
type input "Sorted by: All-in-cost"
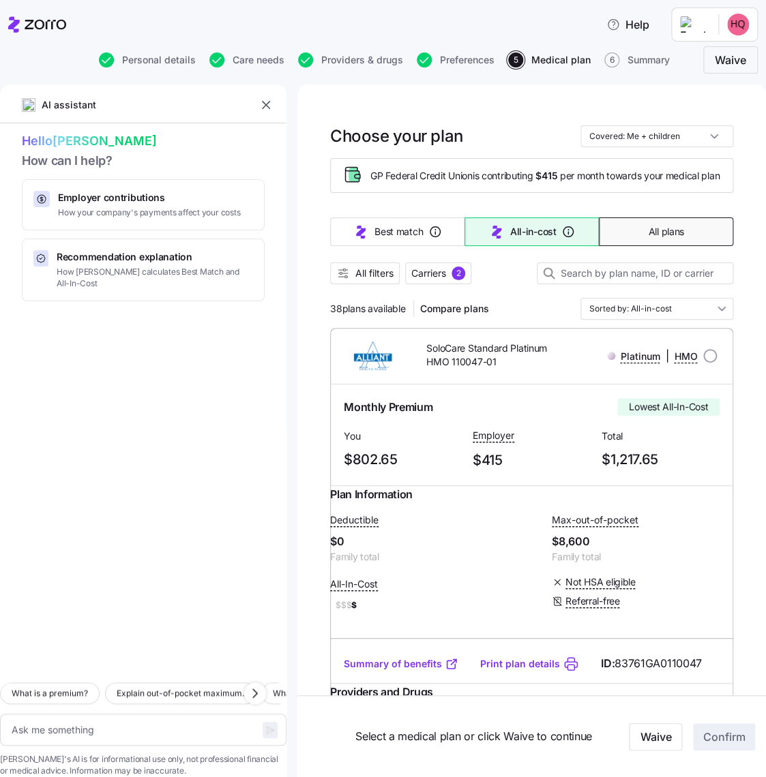
click at [627, 234] on button "All plans" at bounding box center [666, 231] width 134 height 29
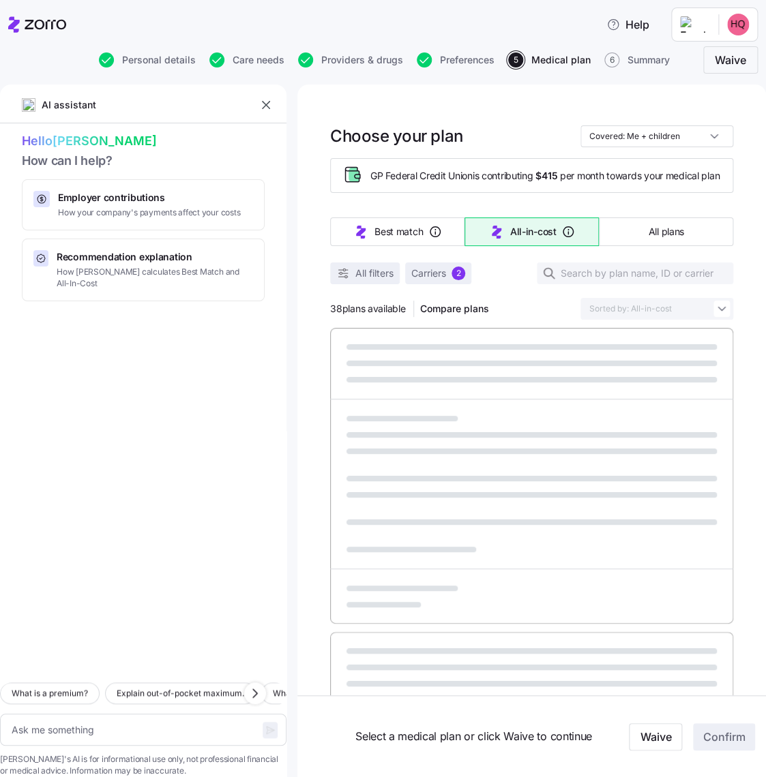
type textarea "x"
type input "Sorted by: Premium"
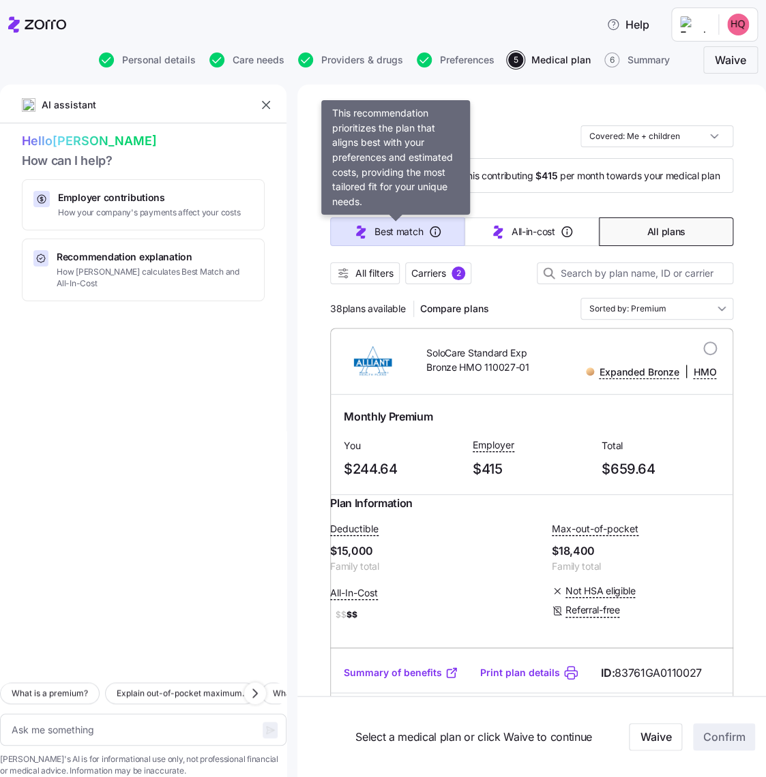
click at [374, 239] on span "Best match" at bounding box center [398, 232] width 48 height 14
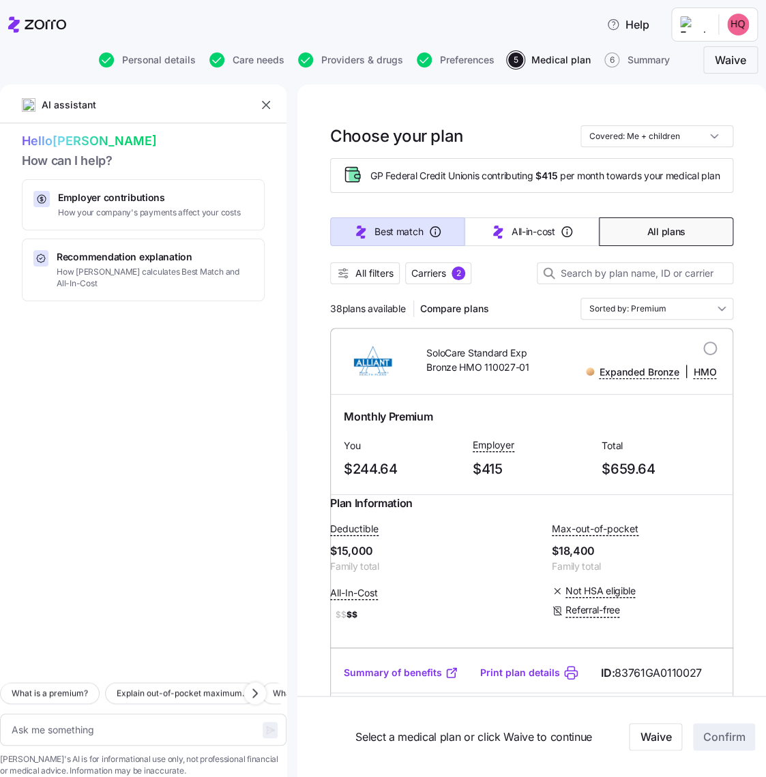
type textarea "x"
type input "Sorted by: Best match"
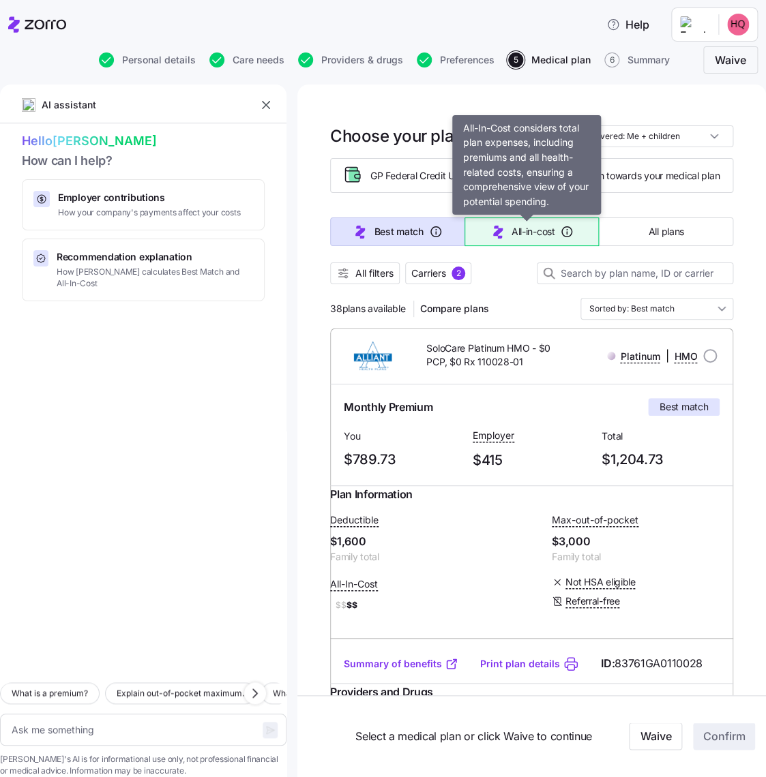
click at [478, 235] on button "All-in-cost" at bounding box center [531, 231] width 134 height 29
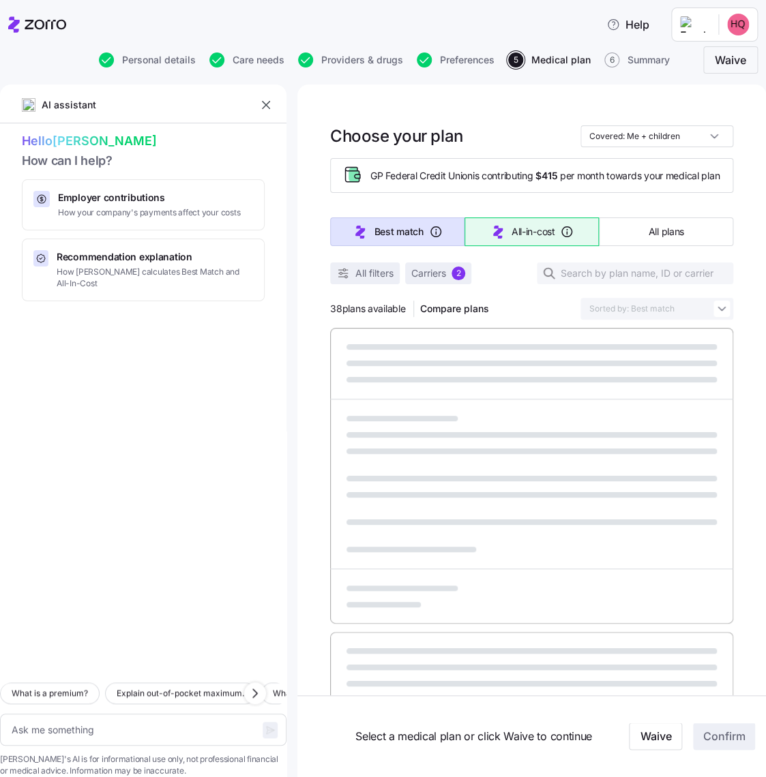
type textarea "x"
type input "Sorted by: All-in-cost"
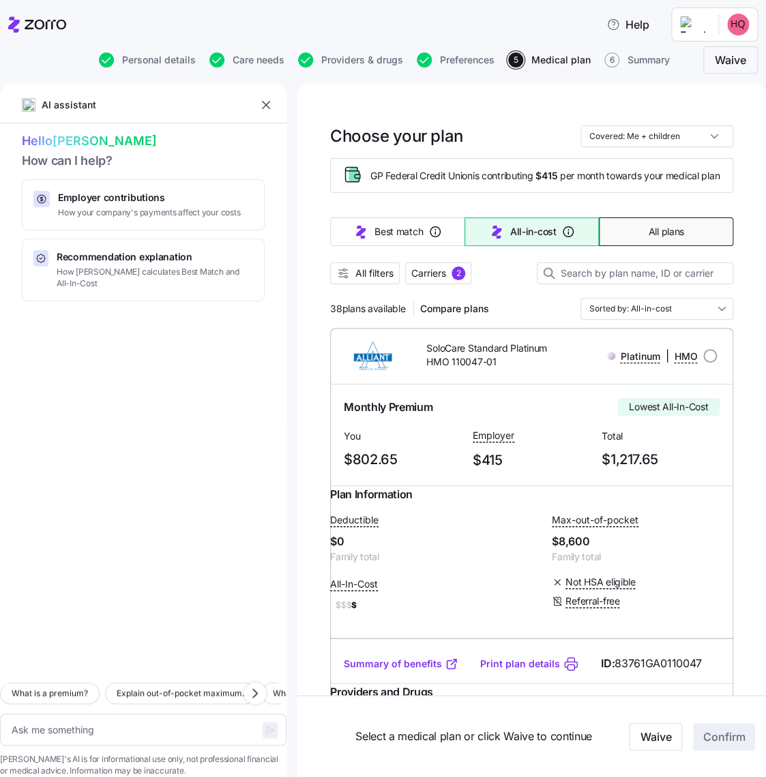
click at [648, 239] on span "All plans" at bounding box center [665, 232] width 35 height 14
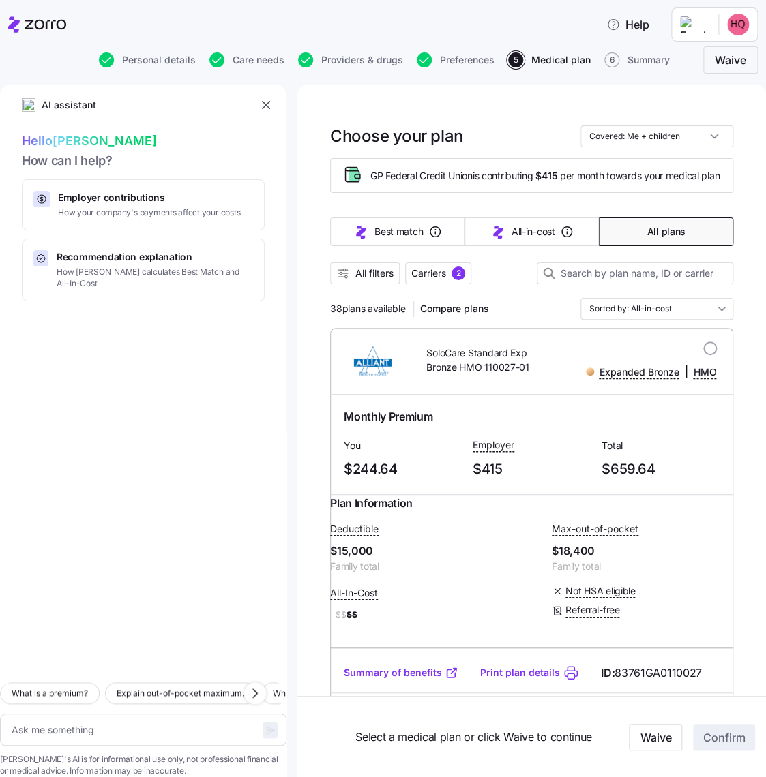
type textarea "x"
type input "Sorted by: Premium"
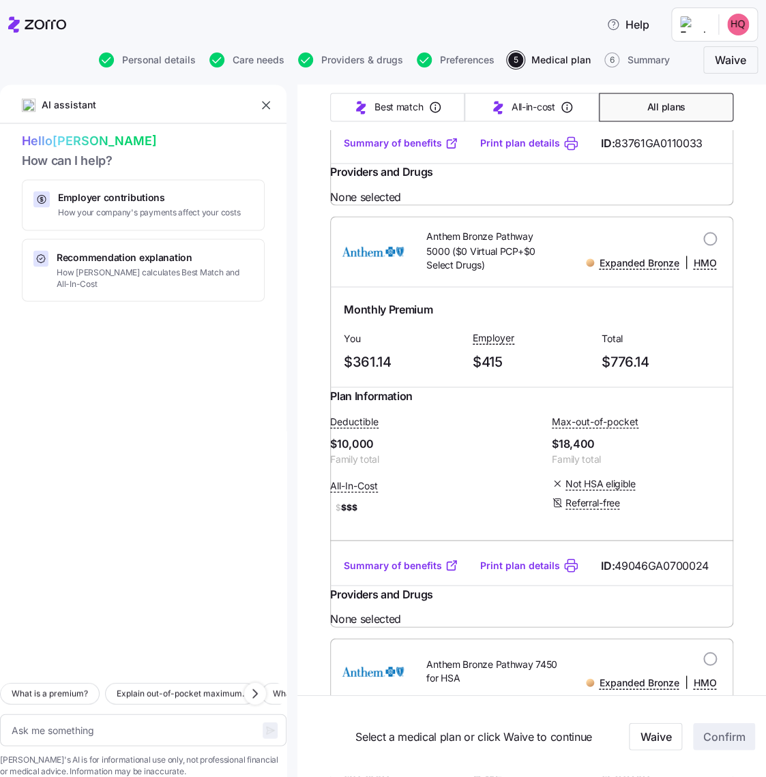
scroll to position [4249, 0]
click at [416, 151] on link "Summary of benefits" at bounding box center [401, 144] width 115 height 14
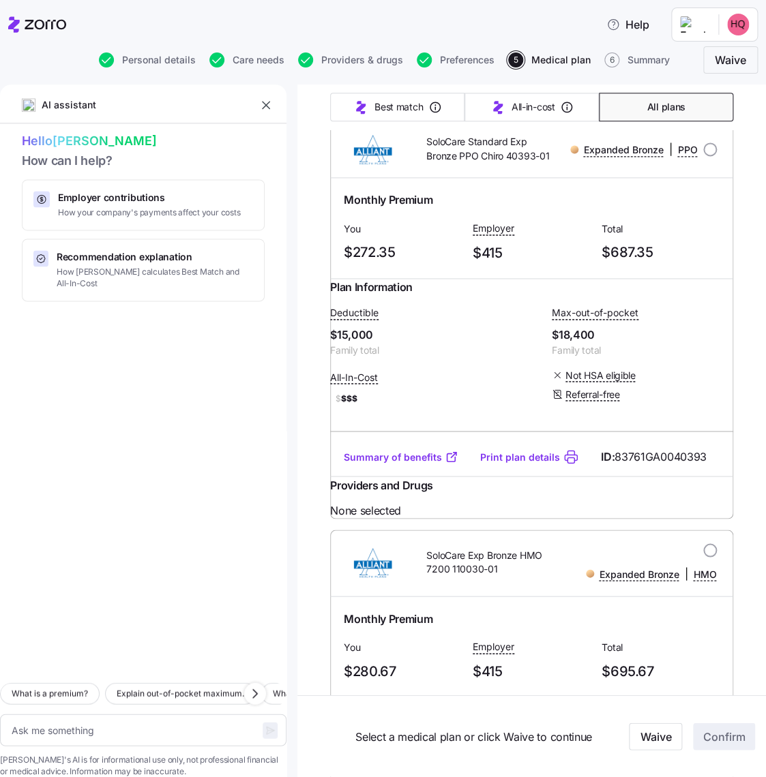
scroll to position [0, 0]
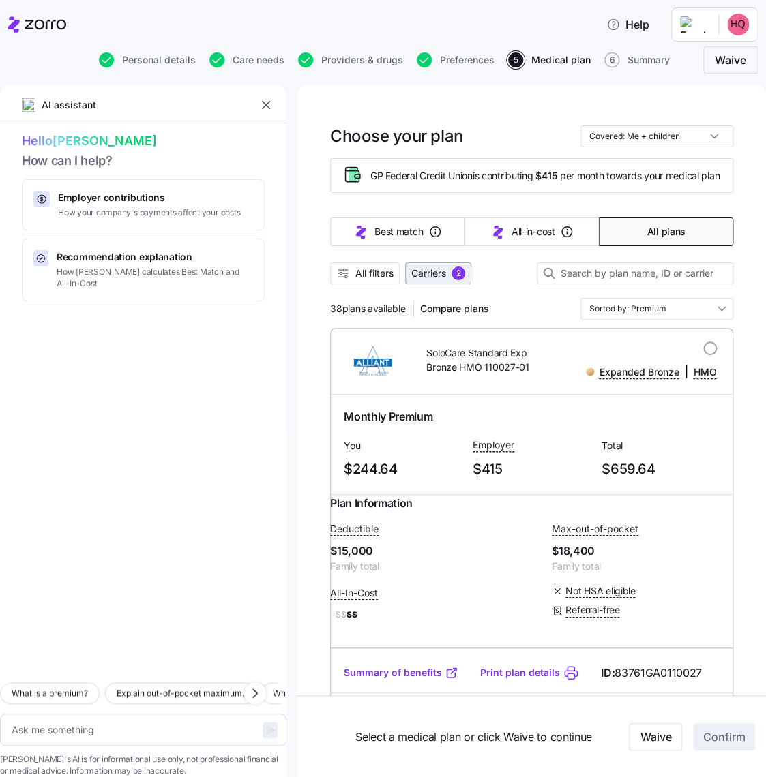
click at [465, 280] on div "2" at bounding box center [458, 274] width 14 height 14
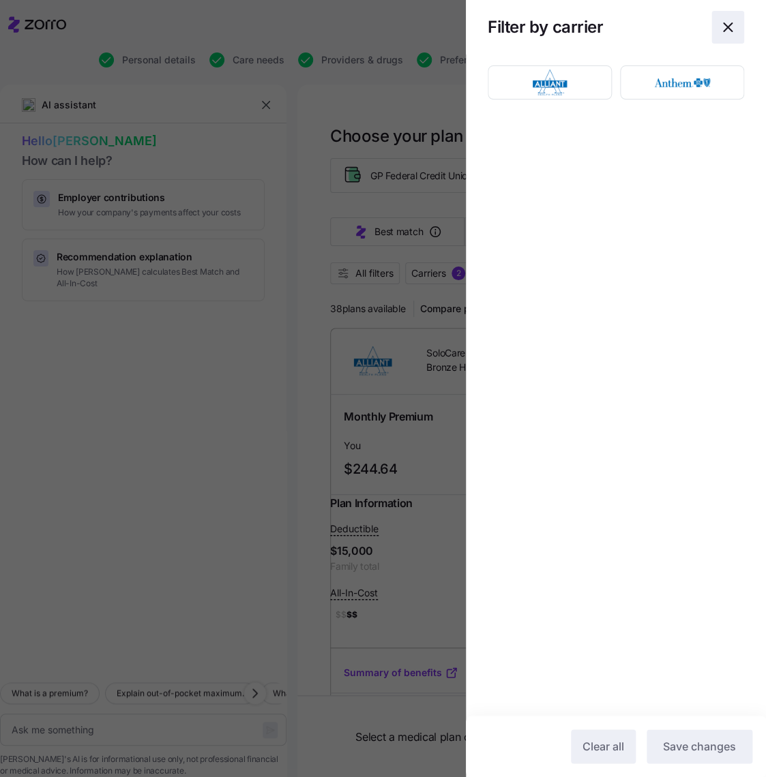
click at [734, 29] on icon "button" at bounding box center [727, 27] width 16 height 16
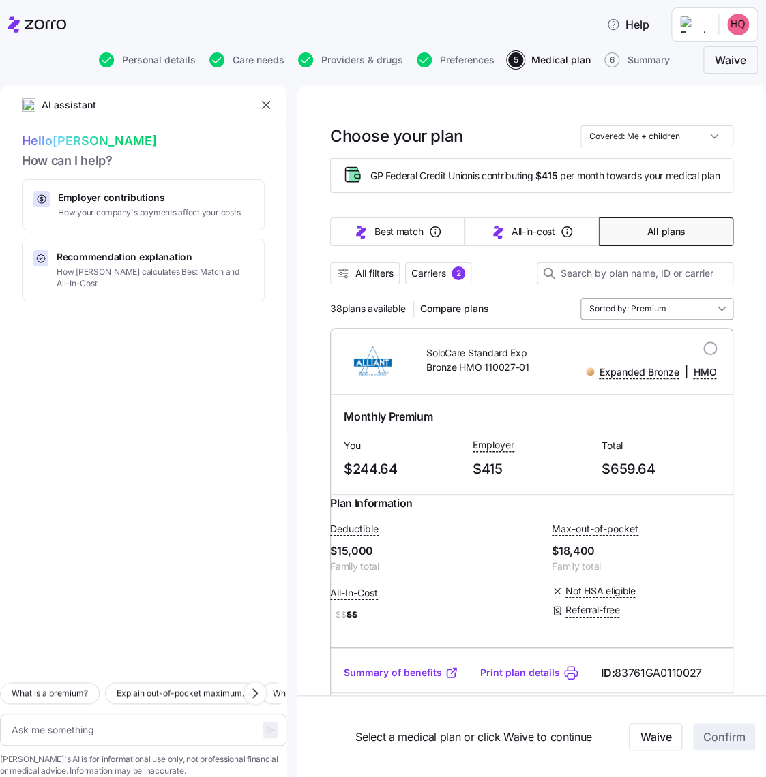
click at [608, 320] on input "Sorted by: Premium" at bounding box center [656, 309] width 153 height 22
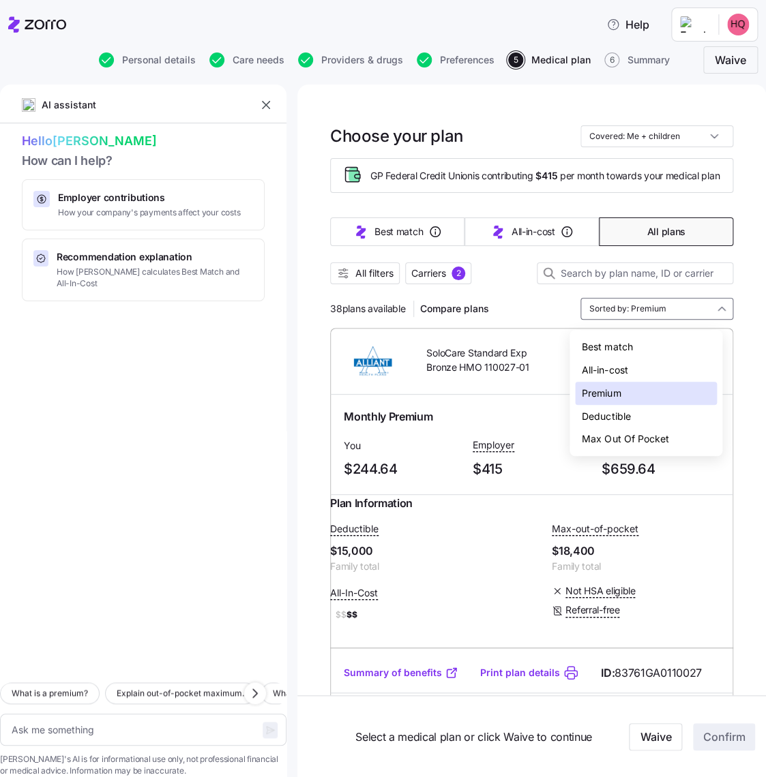
click at [588, 423] on div "Deductible" at bounding box center [646, 416] width 142 height 23
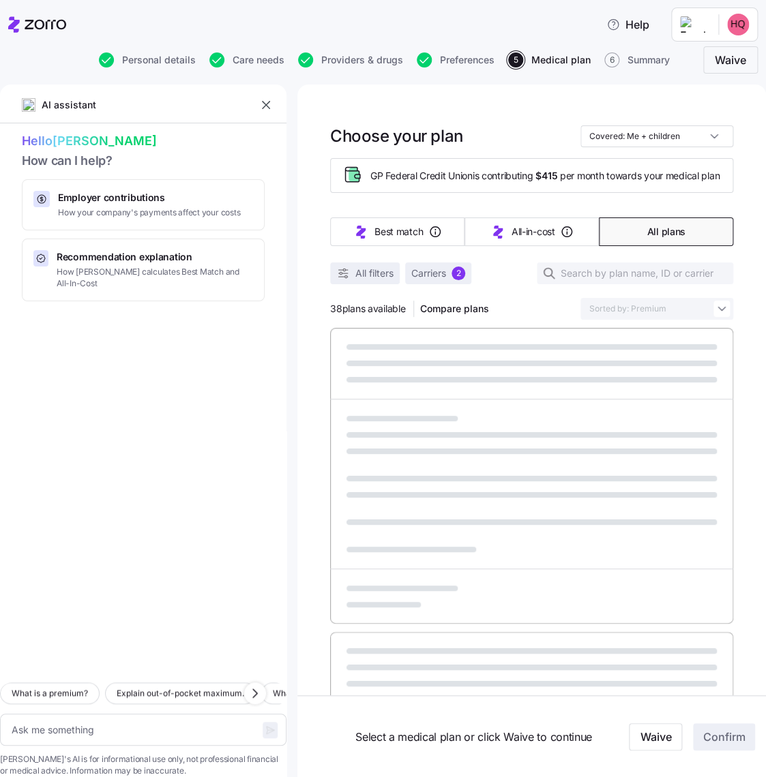
type textarea "x"
type input "Sorted by: Deductible"
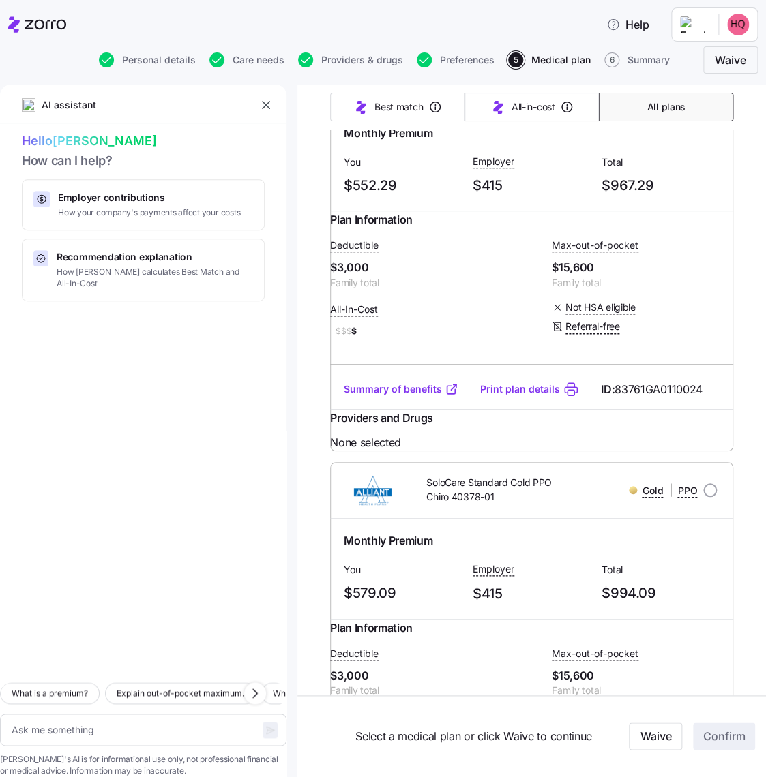
scroll to position [1841, 0]
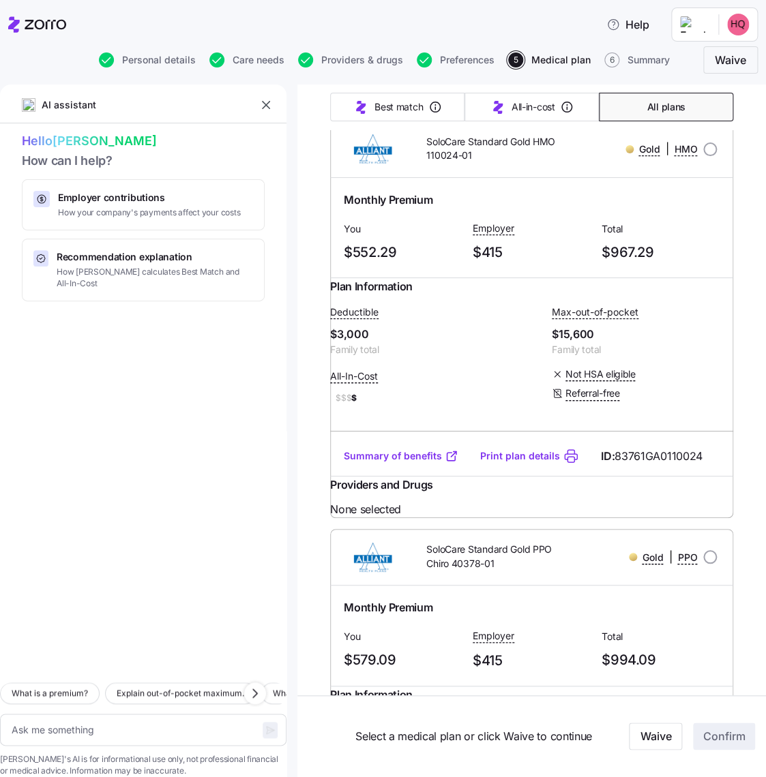
drag, startPoint x: 432, startPoint y: 322, endPoint x: 413, endPoint y: 344, distance: 29.5
click at [432, 163] on span "SoloCare Standard Gold HMO 110024-01" at bounding box center [492, 149] width 132 height 28
click at [387, 270] on div "You $552.29" at bounding box center [402, 242] width 129 height 56
click at [387, 209] on span "Monthly Premium" at bounding box center [388, 200] width 89 height 17
click at [352, 166] on img at bounding box center [372, 149] width 63 height 33
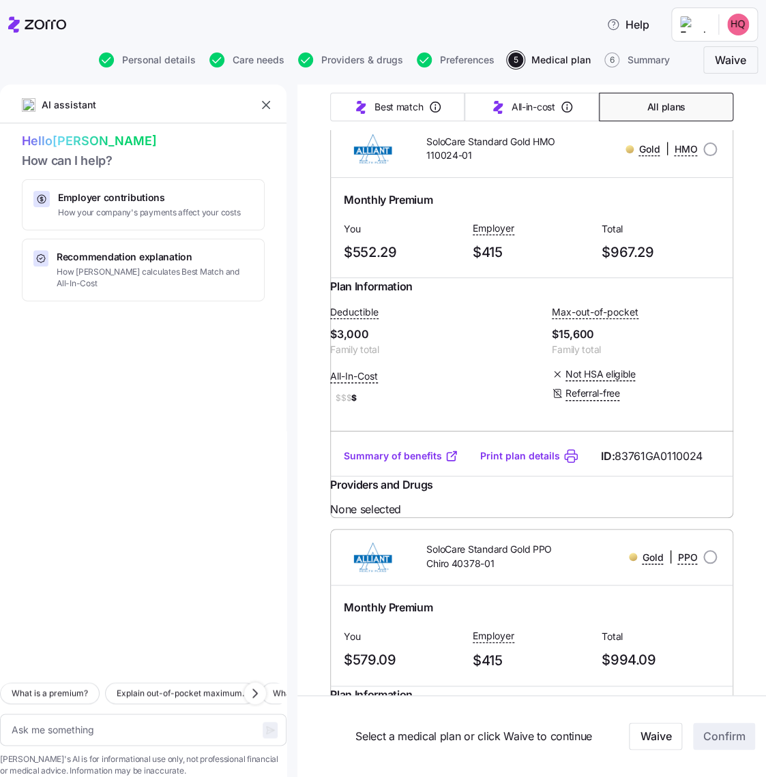
click at [626, 157] on div "Gold | HMO" at bounding box center [661, 148] width 72 height 17
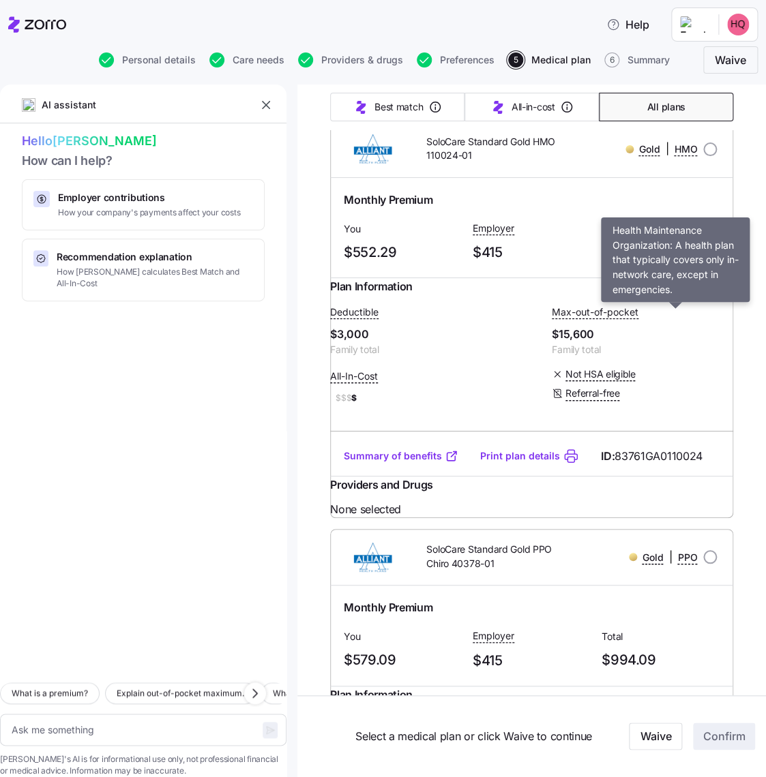
click at [674, 156] on span "HMO" at bounding box center [685, 149] width 23 height 14
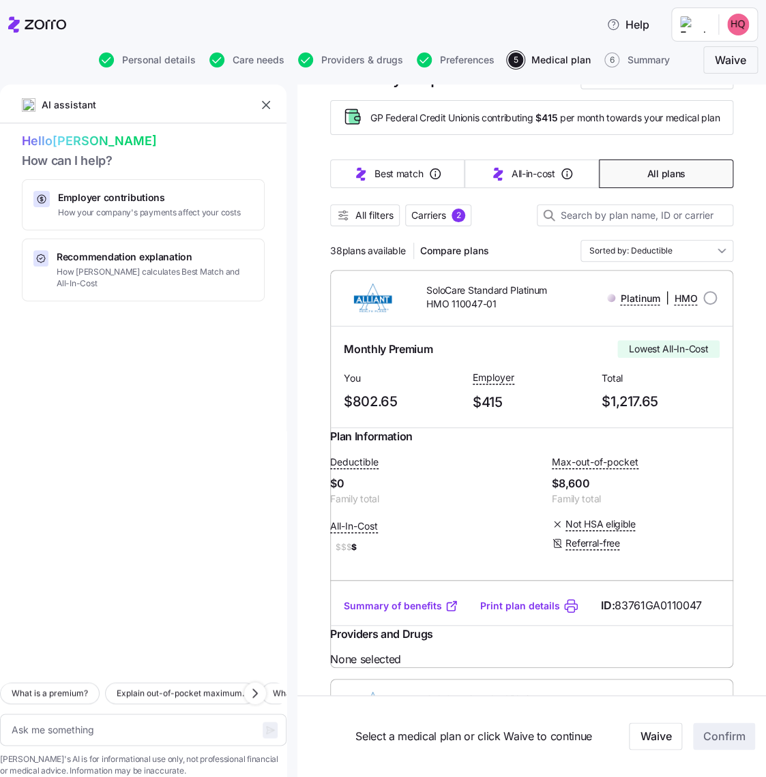
scroll to position [0, 0]
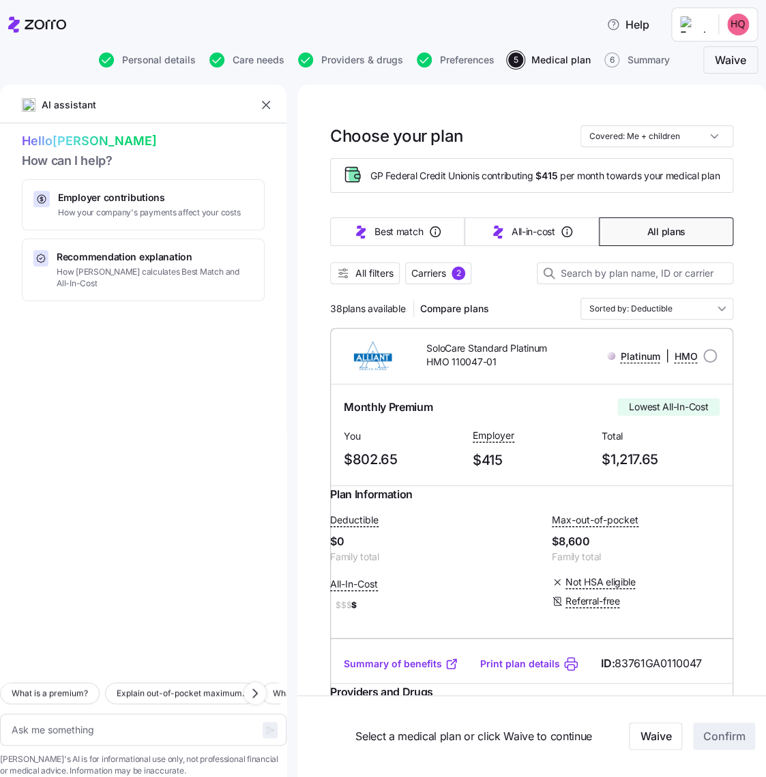
click at [183, 686] on span "Explain out-of-pocket maximum." at bounding box center [180, 693] width 127 height 14
type textarea "x"
type textarea "Explain out-of-pocket maximum."
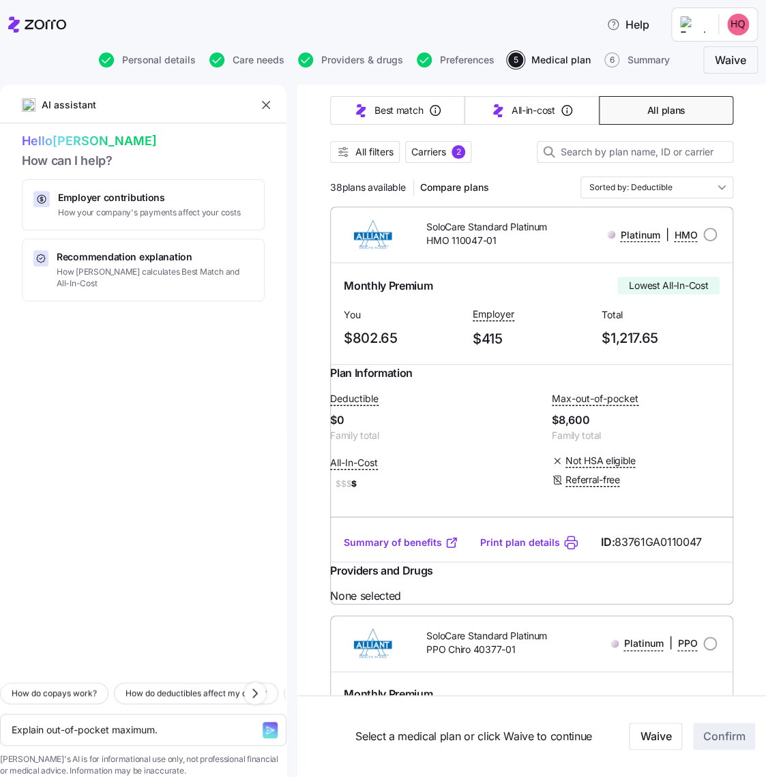
scroll to position [136, 0]
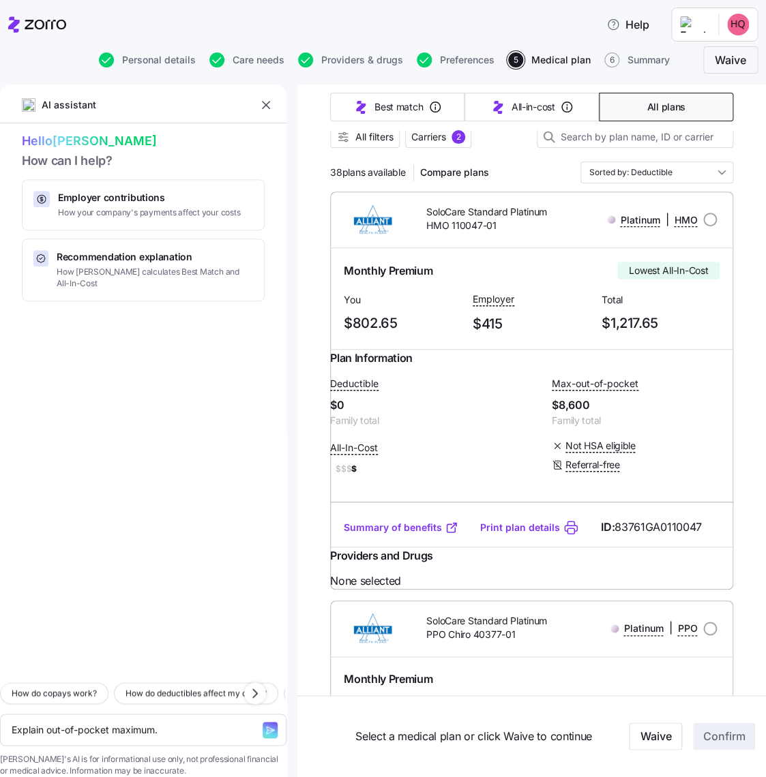
click at [265, 725] on icon "button" at bounding box center [270, 730] width 11 height 11
type textarea "x"
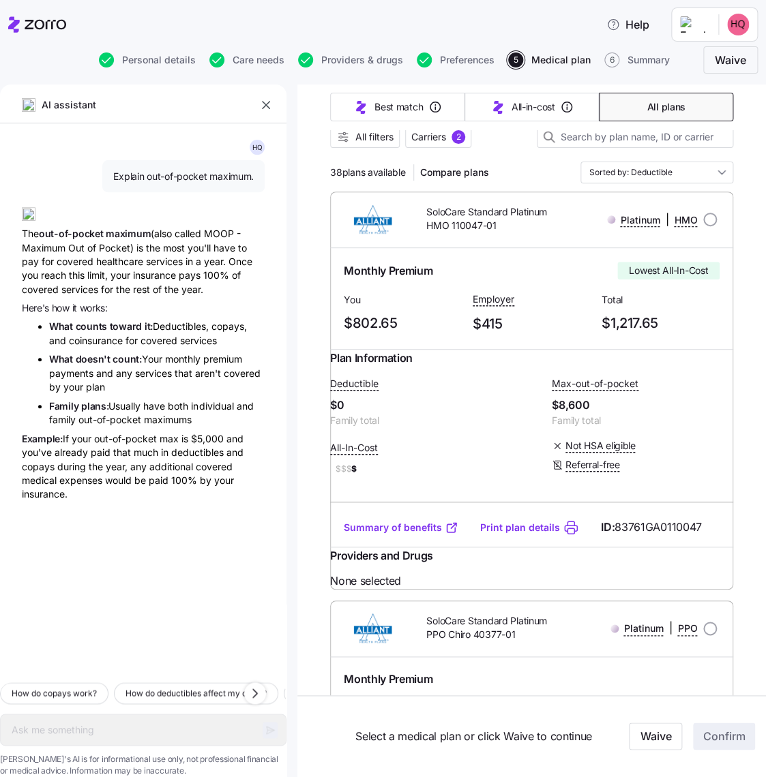
type textarea "x"
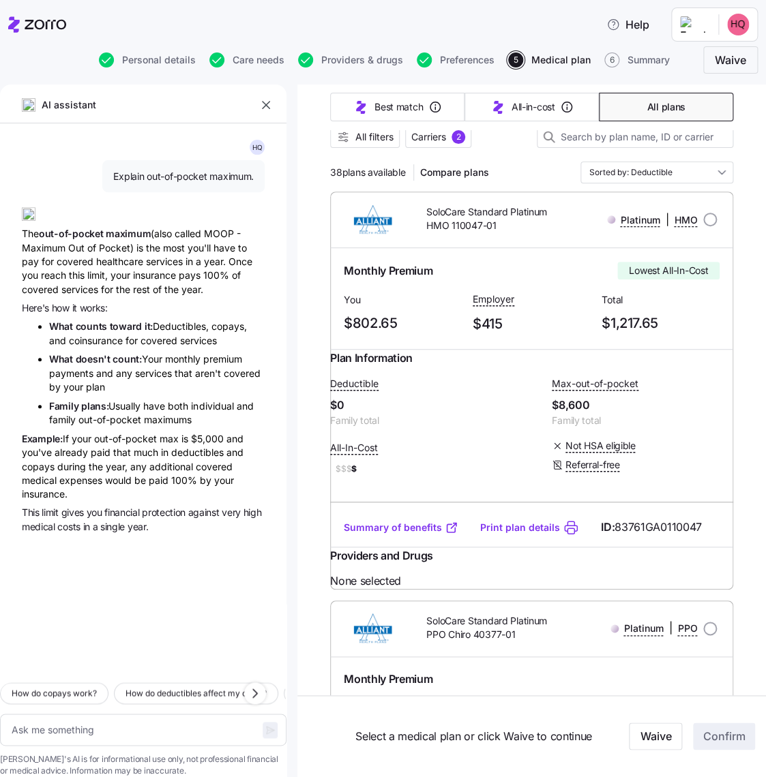
drag, startPoint x: 731, startPoint y: 462, endPoint x: 694, endPoint y: 465, distance: 37.6
click at [250, 685] on icon "button" at bounding box center [255, 693] width 16 height 16
click at [265, 671] on div "How do copays work? How do deductibles affect my costs? What is a premium? Can …" at bounding box center [143, 724] width 286 height 106
click at [262, 685] on icon "button" at bounding box center [255, 693] width 16 height 16
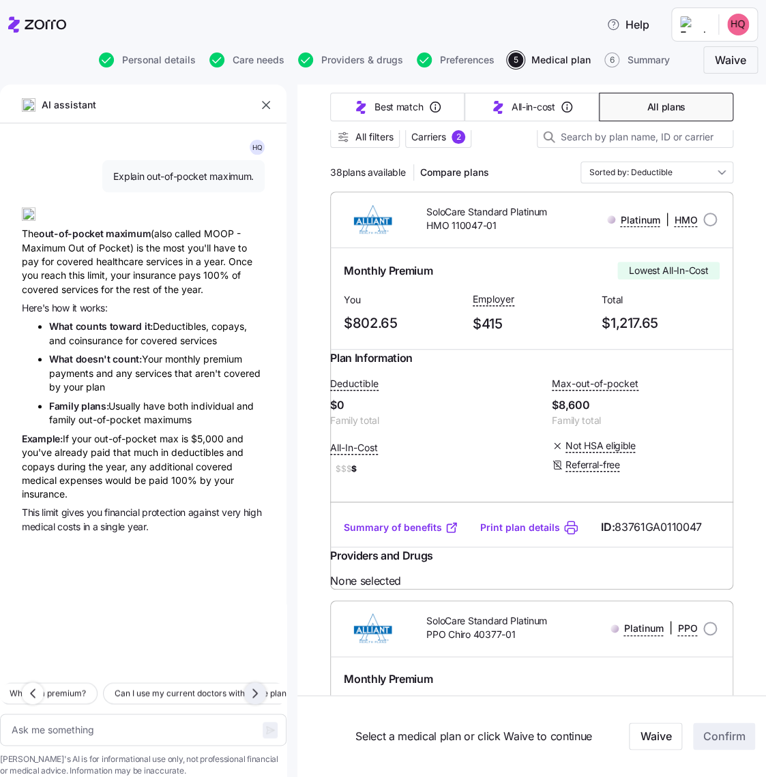
click at [262, 685] on icon "button" at bounding box center [255, 693] width 16 height 16
click at [257, 685] on icon "button" at bounding box center [255, 693] width 16 height 16
click at [260, 685] on icon "button" at bounding box center [255, 693] width 16 height 16
click at [258, 685] on icon "button" at bounding box center [255, 693] width 16 height 16
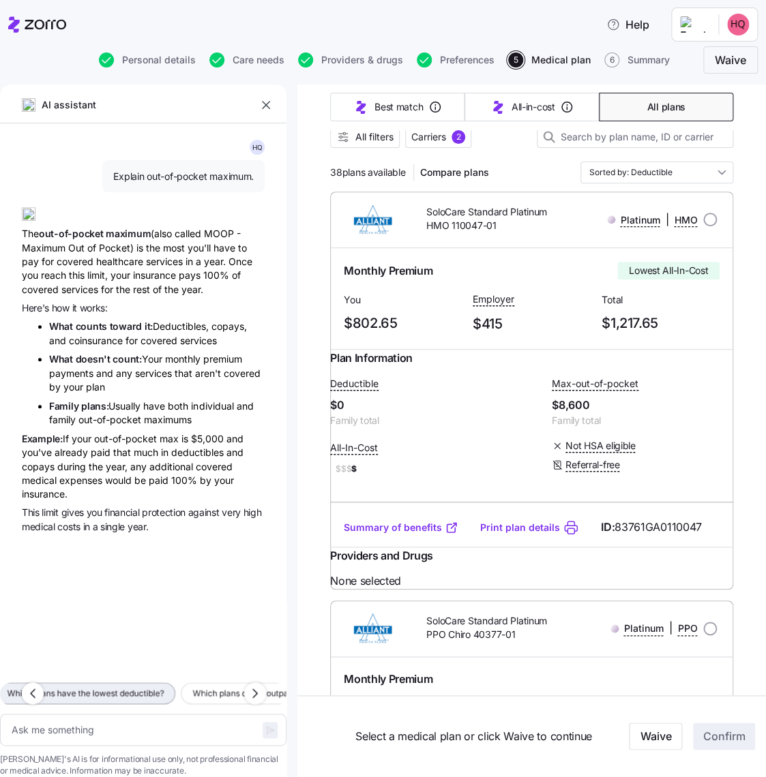
click at [164, 686] on span "Which plans have the lowest deductible?" at bounding box center [85, 693] width 156 height 14
type textarea "x"
type textarea "Which plans have the lowest deductible?"
click at [256, 685] on icon "button" at bounding box center [255, 693] width 16 height 16
click at [250, 685] on icon "button" at bounding box center [255, 693] width 16 height 16
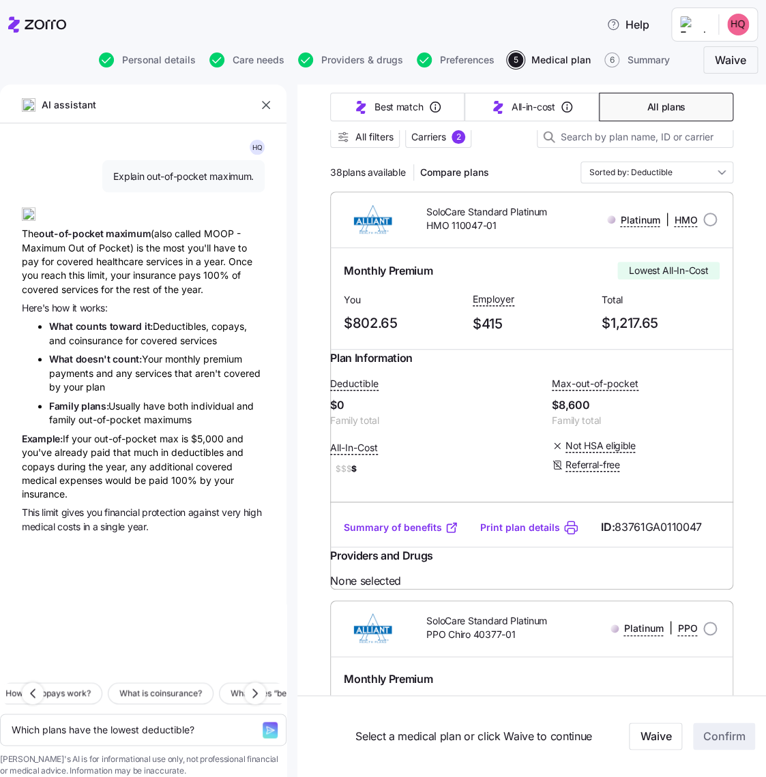
click at [265, 725] on icon "button" at bounding box center [270, 730] width 11 height 11
type textarea "x"
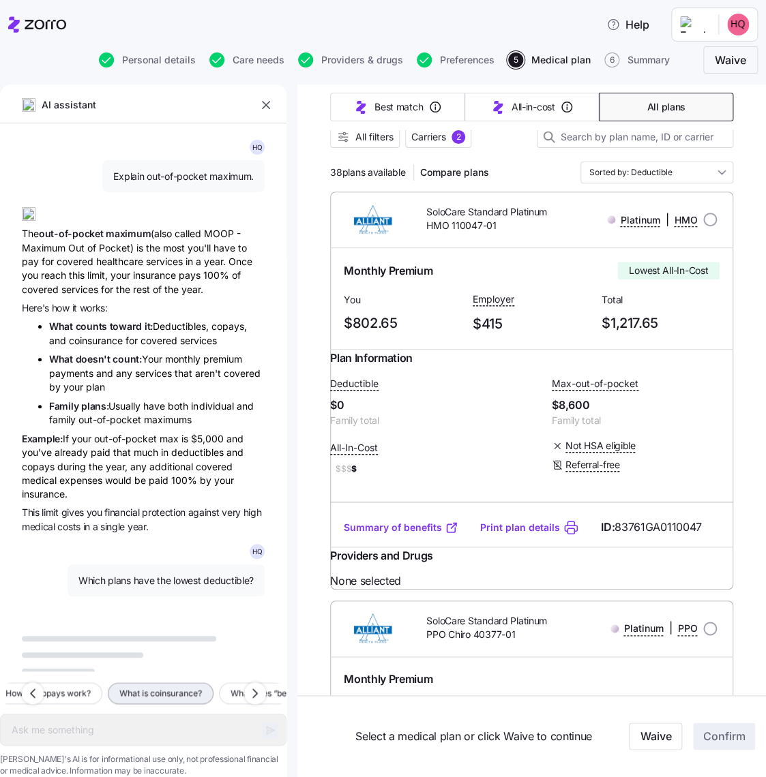
scroll to position [23, 0]
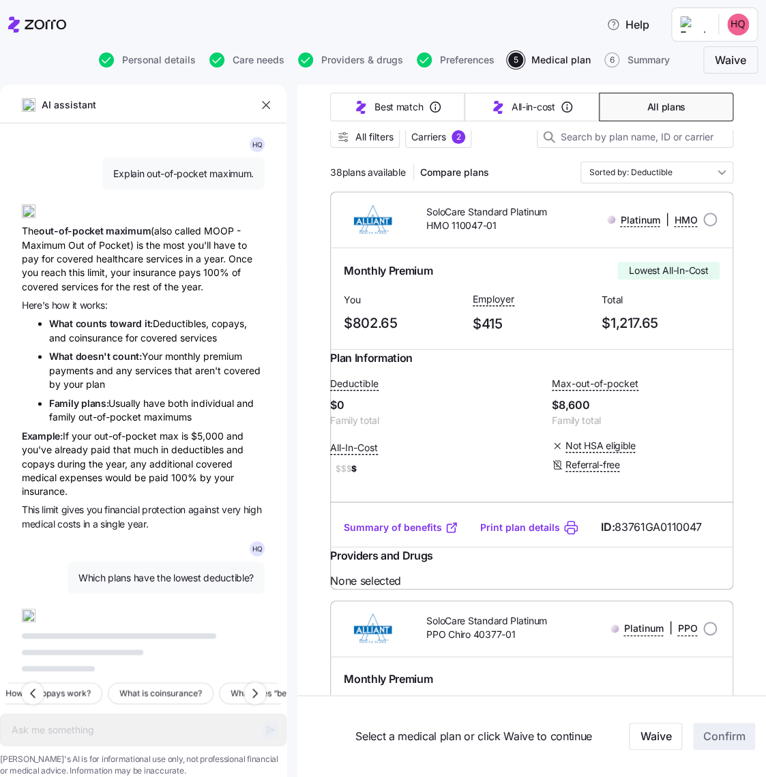
click at [477, 477] on span "$$$ $" at bounding box center [420, 469] width 181 height 16
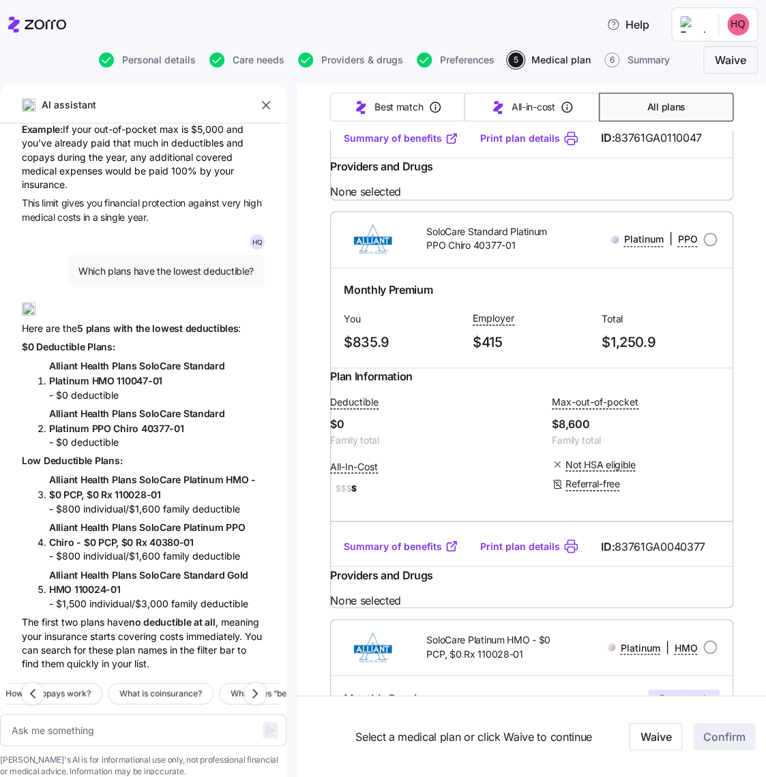
scroll to position [545, 0]
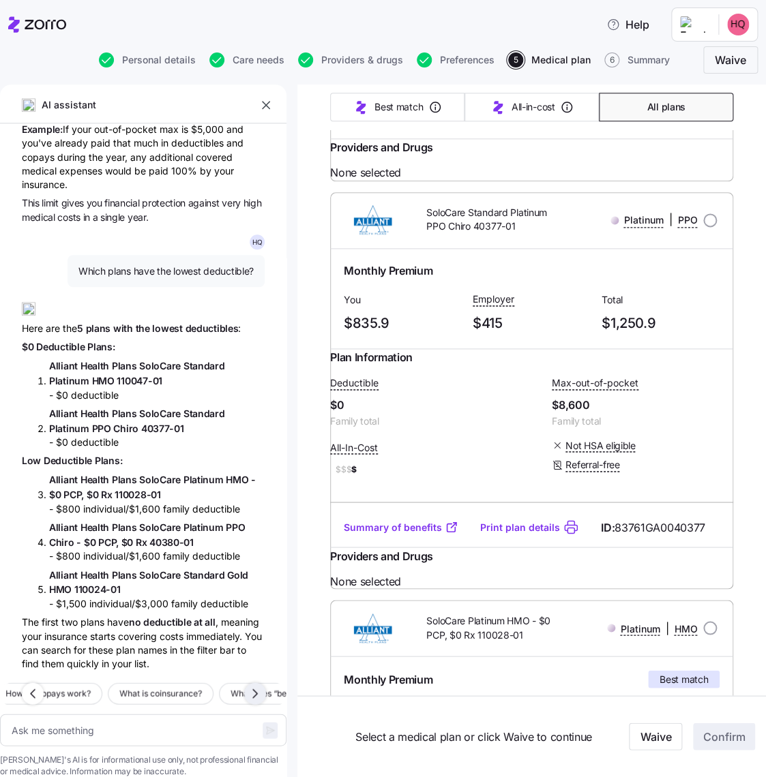
click at [259, 685] on icon "button" at bounding box center [255, 693] width 16 height 16
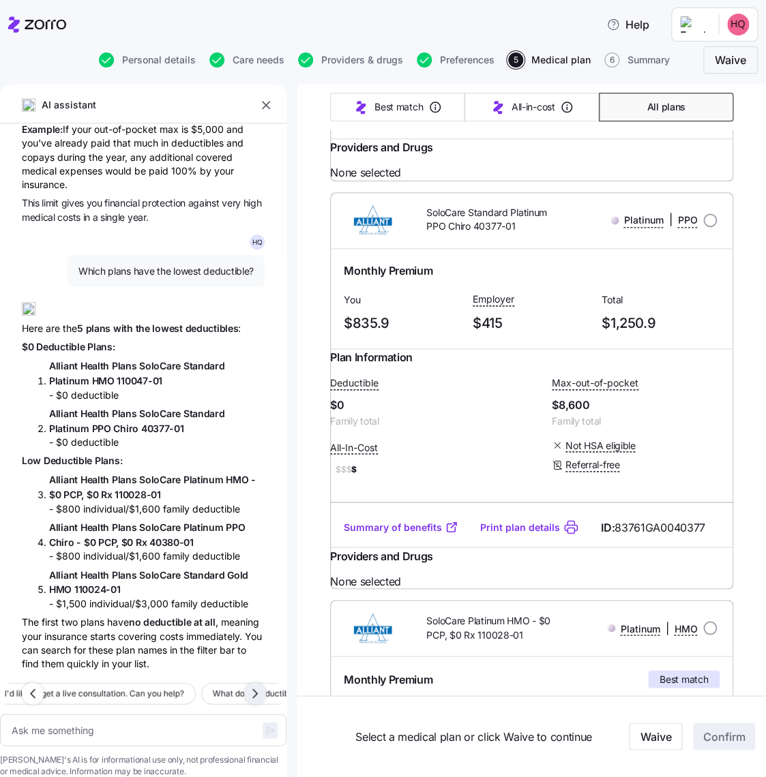
click at [259, 685] on icon "button" at bounding box center [255, 693] width 16 height 16
click at [114, 686] on span "What does deductible mean?" at bounding box center [58, 693] width 111 height 14
type textarea "x"
type textarea "What does deductible mean?"
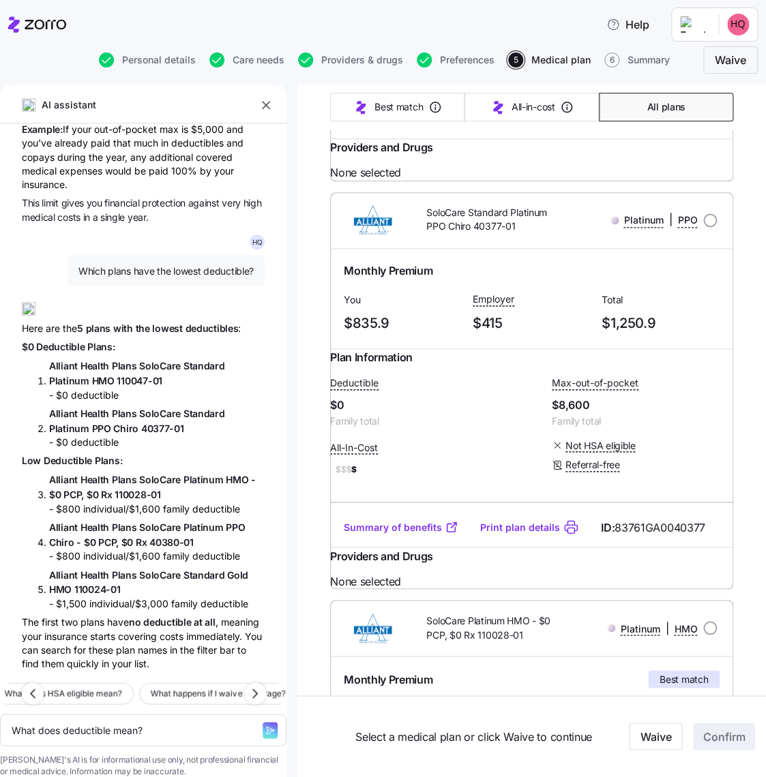
click at [265, 725] on icon "button" at bounding box center [270, 730] width 11 height 11
type textarea "x"
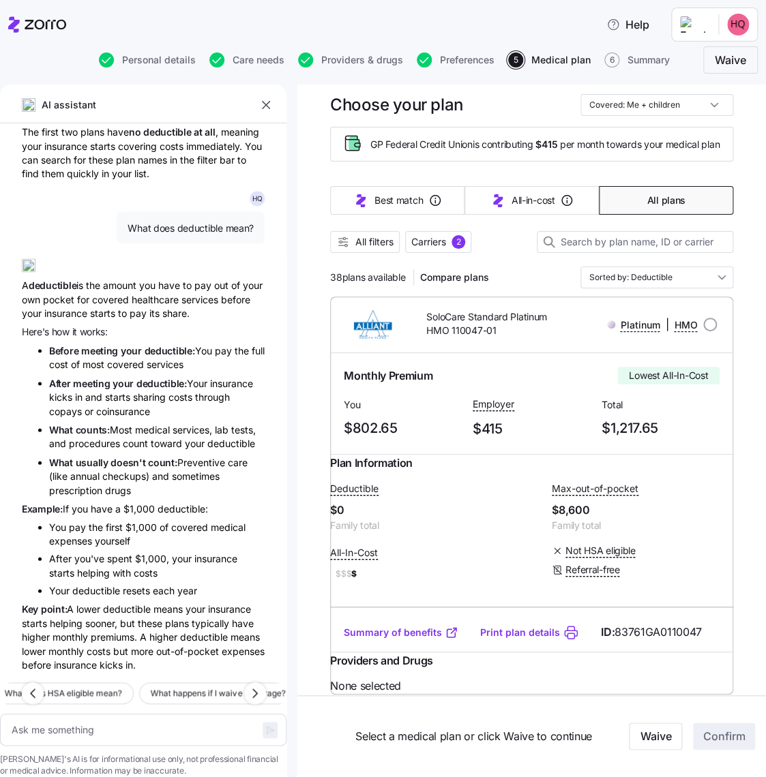
scroll to position [0, 0]
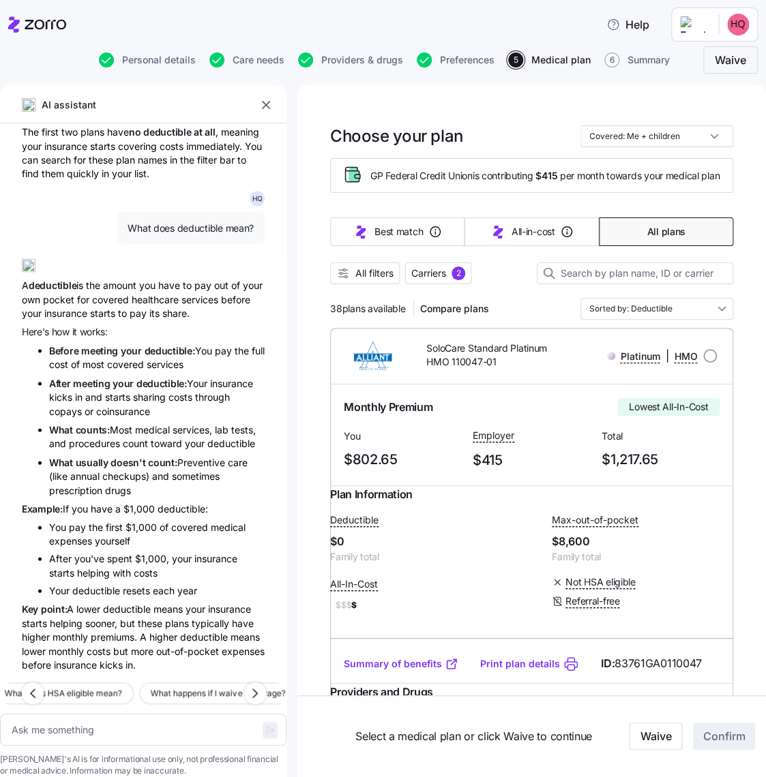
click at [366, 644] on div "Plan Information Deductible $0 Family total Max-out-of-pocket $8,600 Family tot…" at bounding box center [531, 565] width 403 height 158
click at [253, 685] on icon "button" at bounding box center [255, 693] width 16 height 16
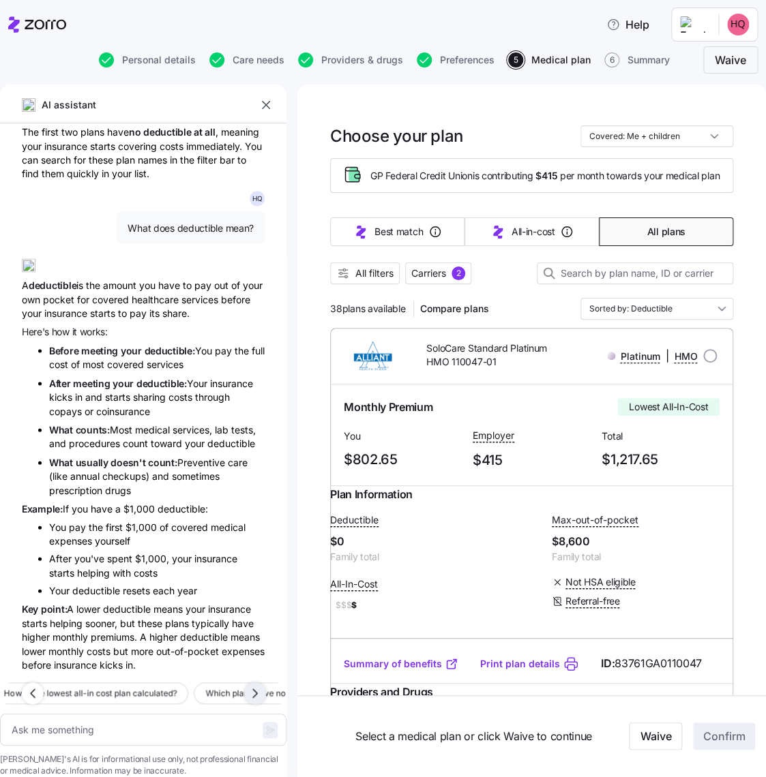
click at [253, 685] on icon "button" at bounding box center [255, 693] width 16 height 16
click at [175, 686] on span "Which plans have no deductible for preventive care?" at bounding box center [104, 693] width 202 height 14
type textarea "x"
type textarea "Which plans have no deductible for preventive care?"
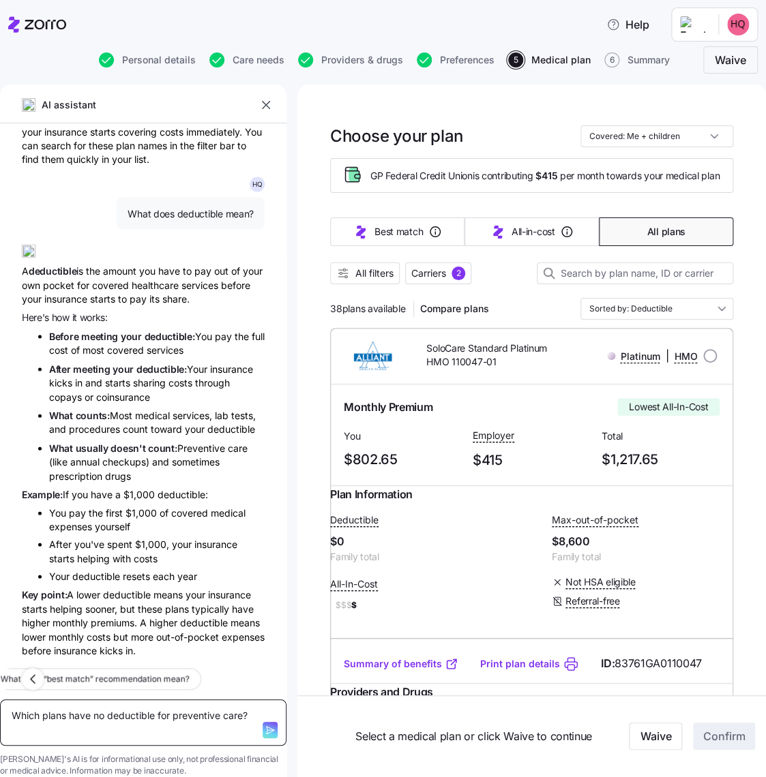
drag, startPoint x: 202, startPoint y: 704, endPoint x: 110, endPoint y: 689, distance: 94.0
click at [111, 699] on textarea "Which plans have no deductible for preventive care?" at bounding box center [143, 722] width 286 height 47
click at [107, 699] on textarea "Which plans have no deductible for preventive care?" at bounding box center [143, 722] width 286 height 47
drag, startPoint x: 118, startPoint y: 703, endPoint x: 15, endPoint y: 686, distance: 104.2
click at [15, 686] on div "What is the difference between PPO and HMO? How do I find out if a specialist i…" at bounding box center [143, 717] width 286 height 120
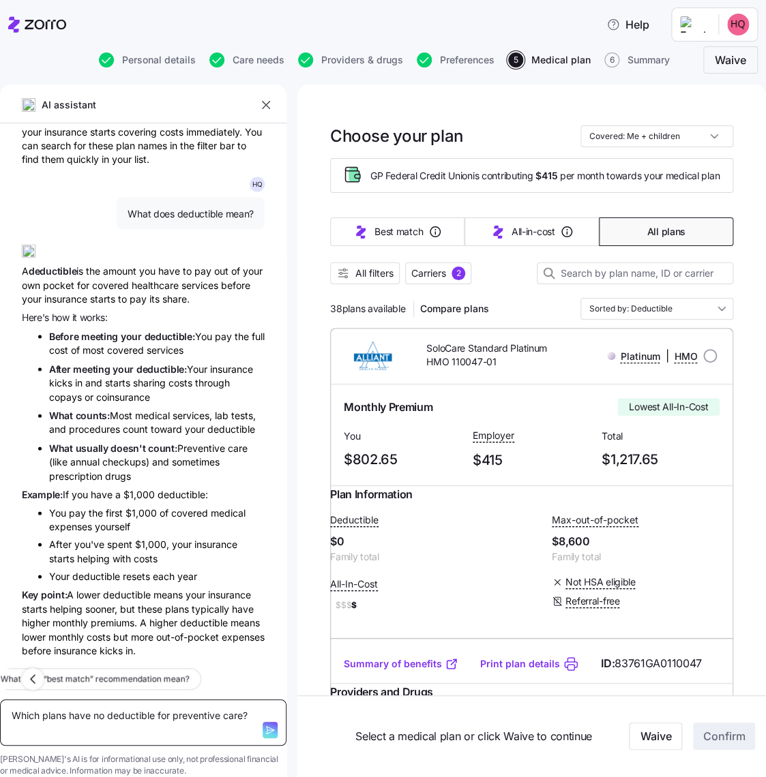
type textarea "x"
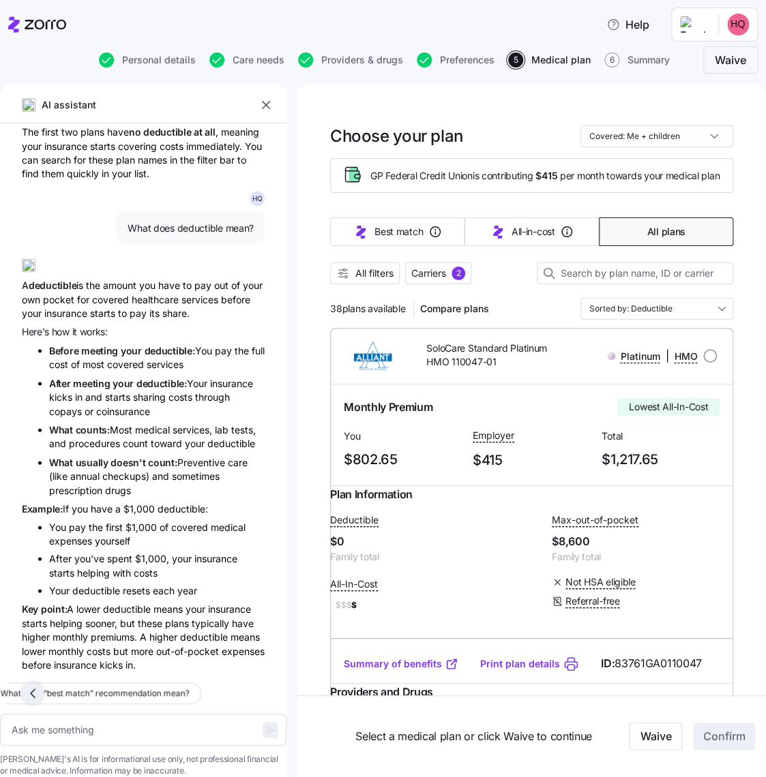
click at [36, 685] on icon "button" at bounding box center [33, 693] width 16 height 16
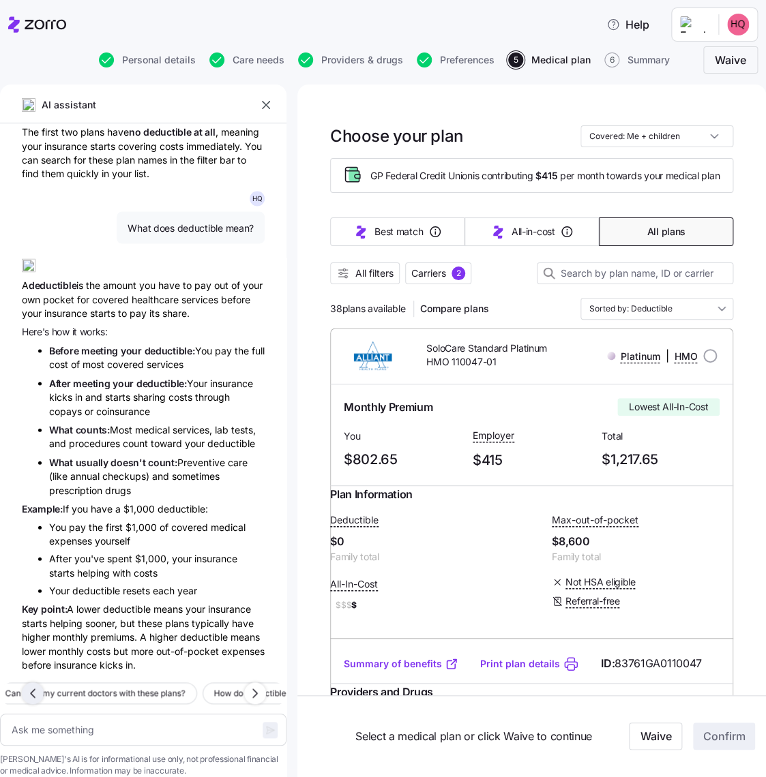
click at [36, 685] on icon "button" at bounding box center [33, 693] width 16 height 16
click at [252, 685] on icon "button" at bounding box center [255, 693] width 16 height 16
click at [164, 682] on button "What services are covered before the deductible?" at bounding box center [101, 693] width 215 height 22
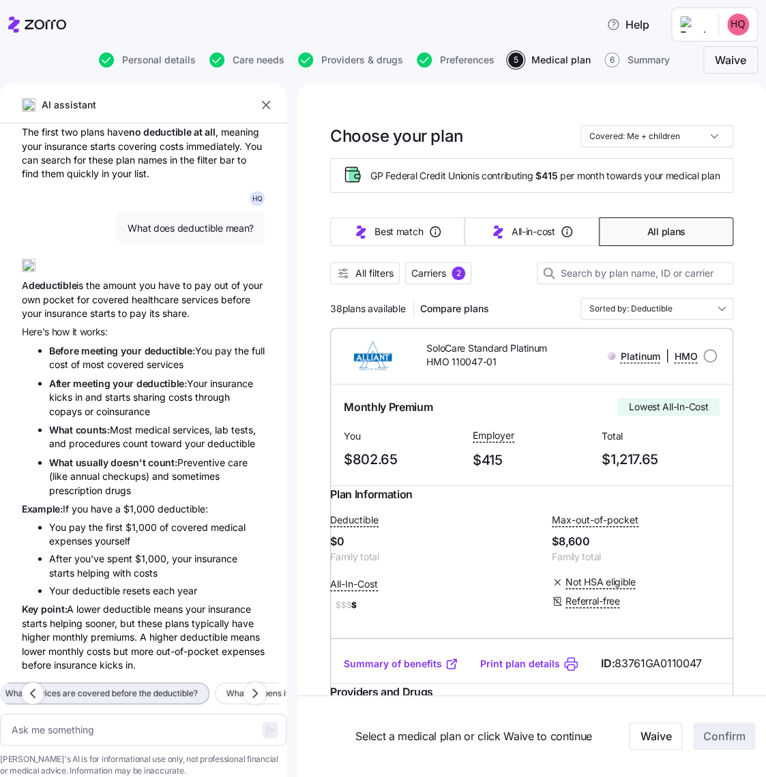
type textarea "x"
type textarea "What services are covered before the deductible?"
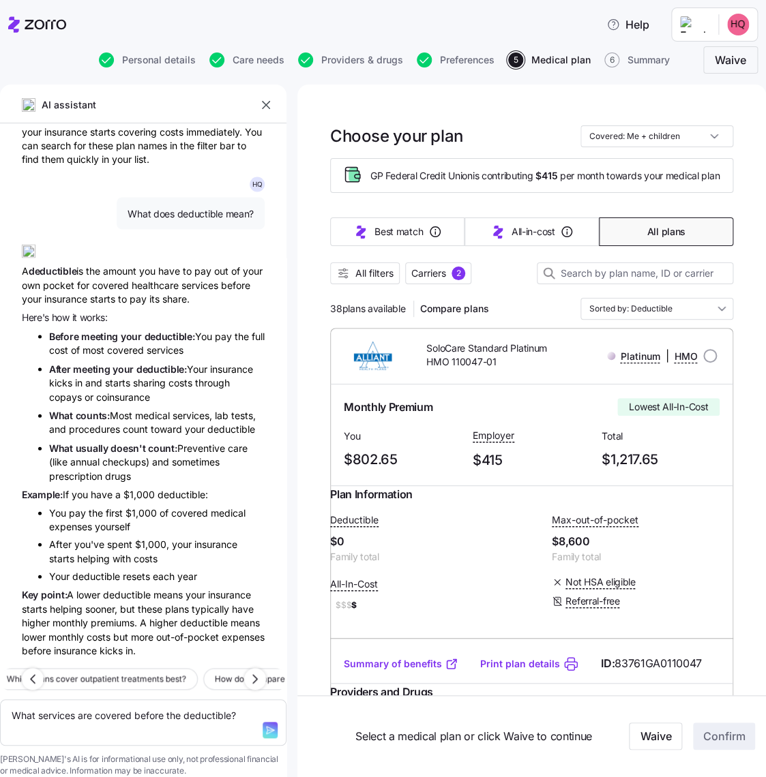
type textarea "x"
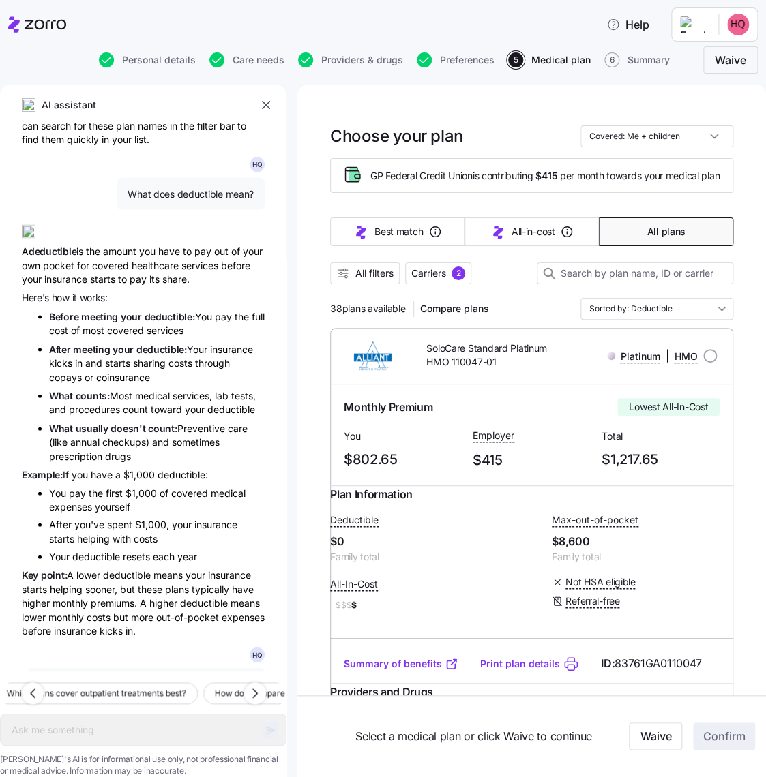
scroll to position [986, 0]
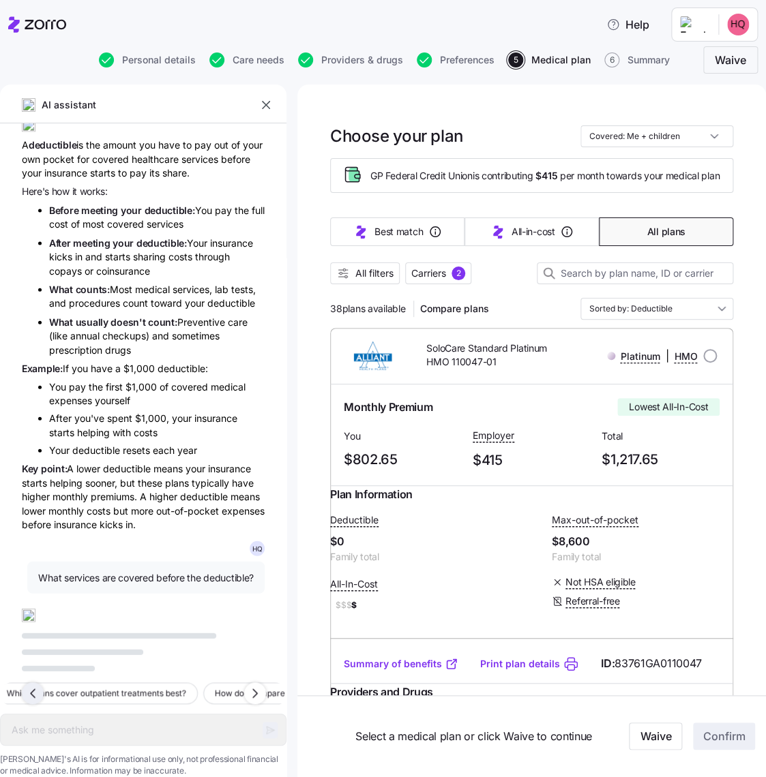
click at [32, 685] on icon "button" at bounding box center [33, 693] width 16 height 16
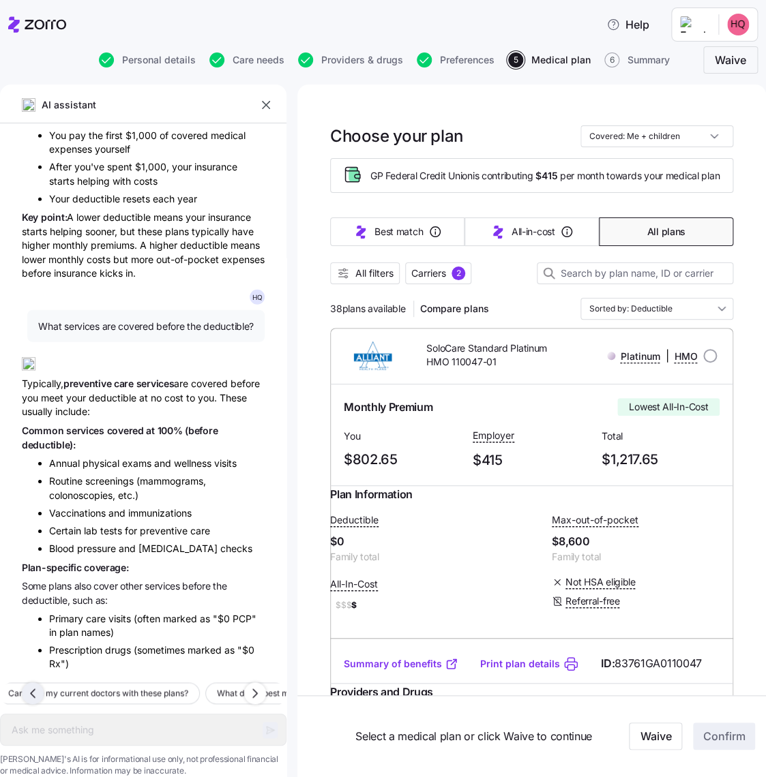
scroll to position [1237, 0]
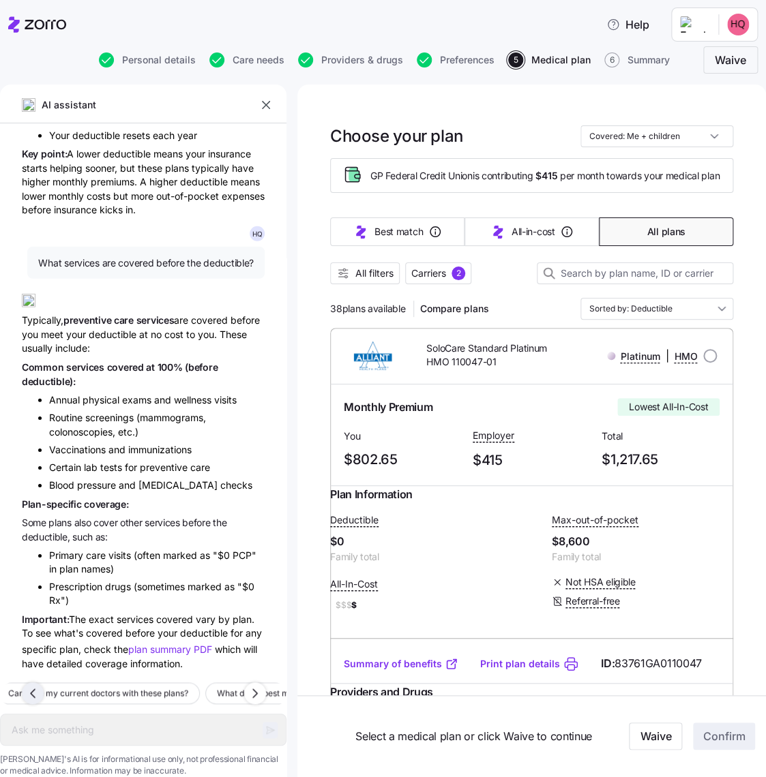
type textarea "x"
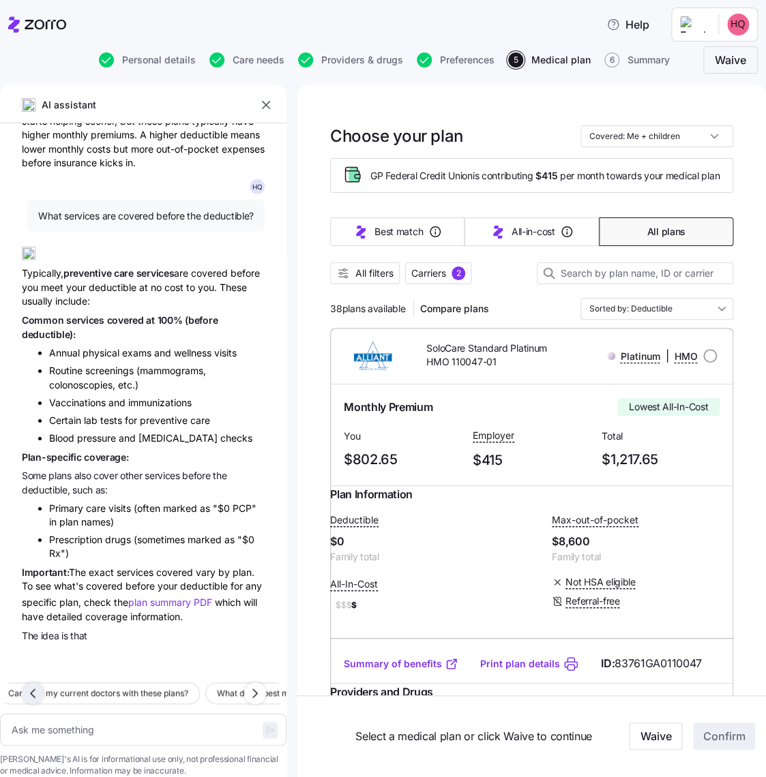
scroll to position [1347, 0]
click at [380, 641] on div "Plan Information Deductible $0 Family total Max-out-of-pocket $8,600 Family tot…" at bounding box center [531, 565] width 403 height 158
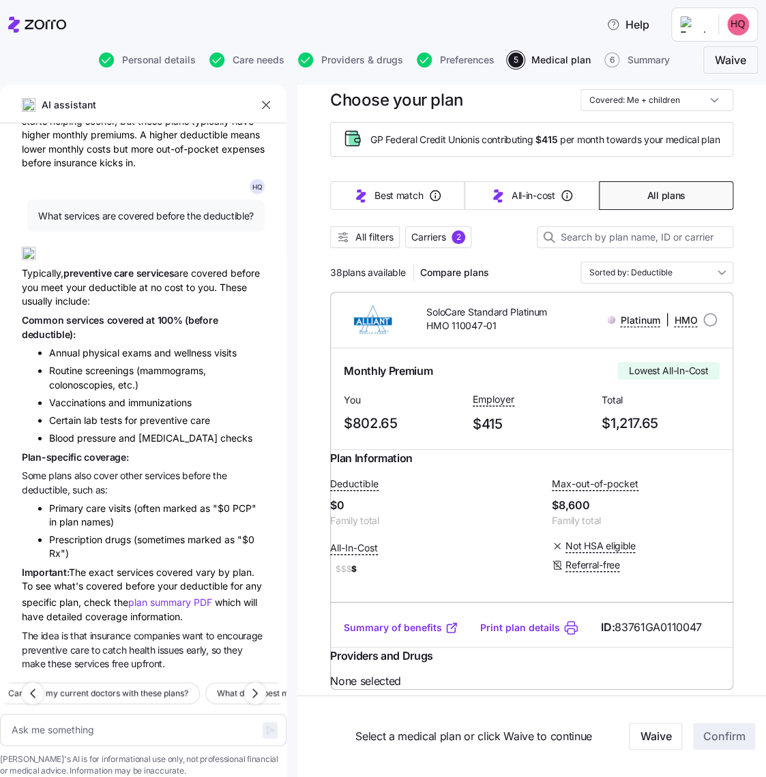
scroll to position [68, 0]
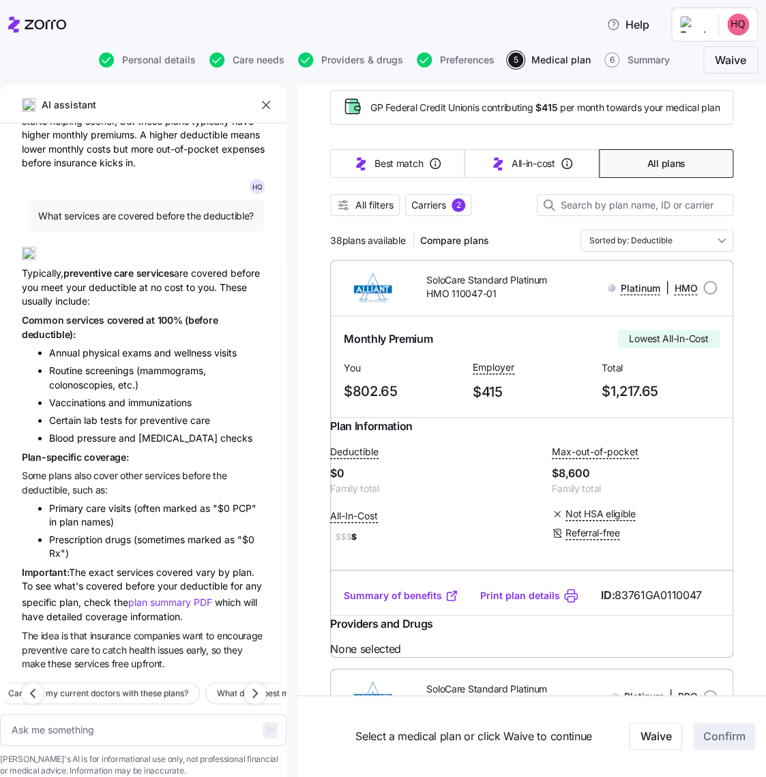
click at [663, 641] on div "Providers and Drugs" at bounding box center [531, 628] width 403 height 25
